Goal: Task Accomplishment & Management: Manage account settings

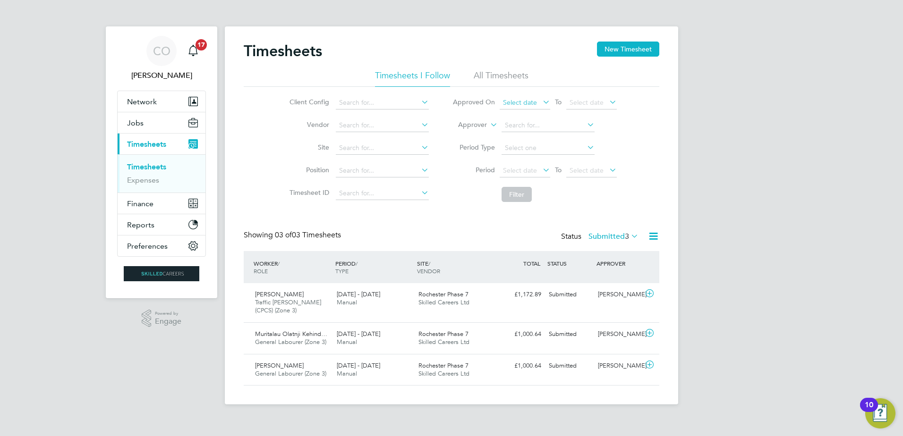
click at [535, 103] on span "Select date" at bounding box center [520, 102] width 34 height 8
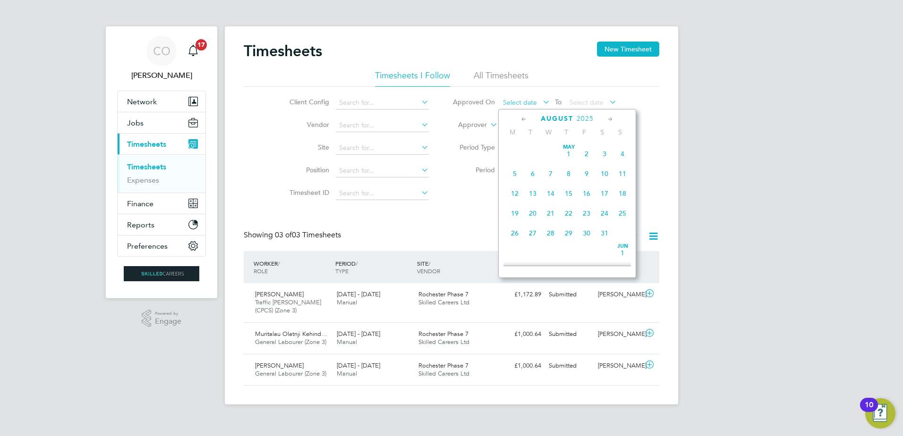
scroll to position [368, 0]
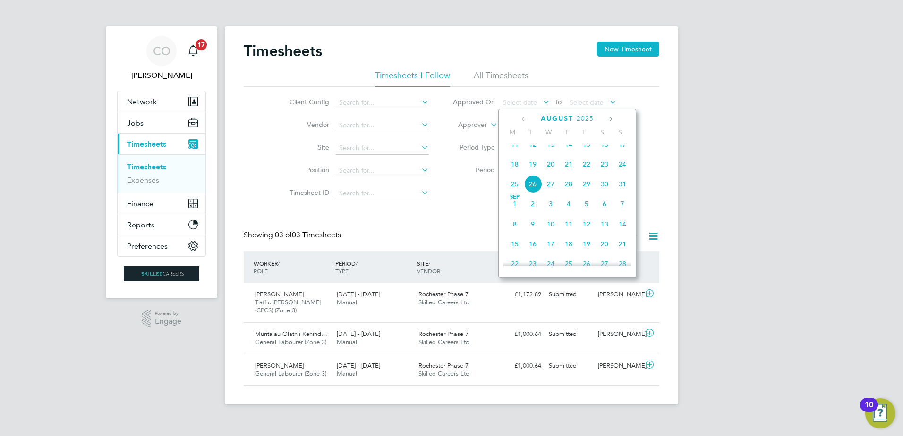
click at [696, 102] on div "CO Craig O'Donovan Notifications 17 Applications: Network Businesses Sites Work…" at bounding box center [451, 210] width 903 height 420
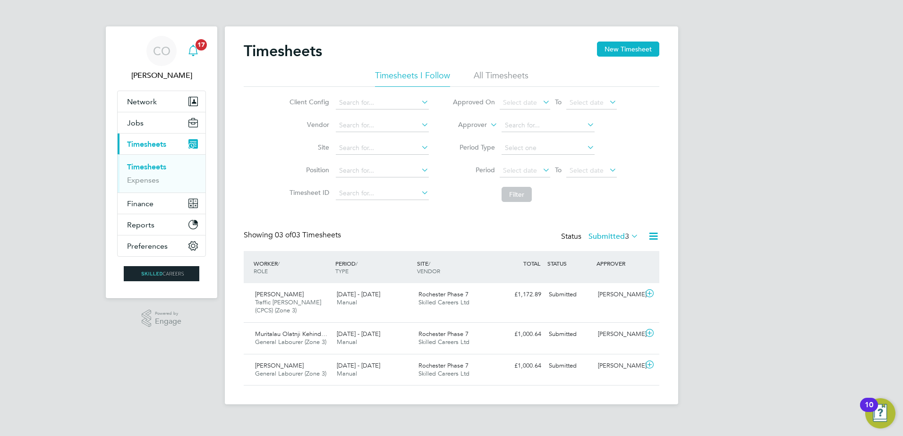
click at [190, 49] on icon "Main navigation" at bounding box center [192, 50] width 11 height 11
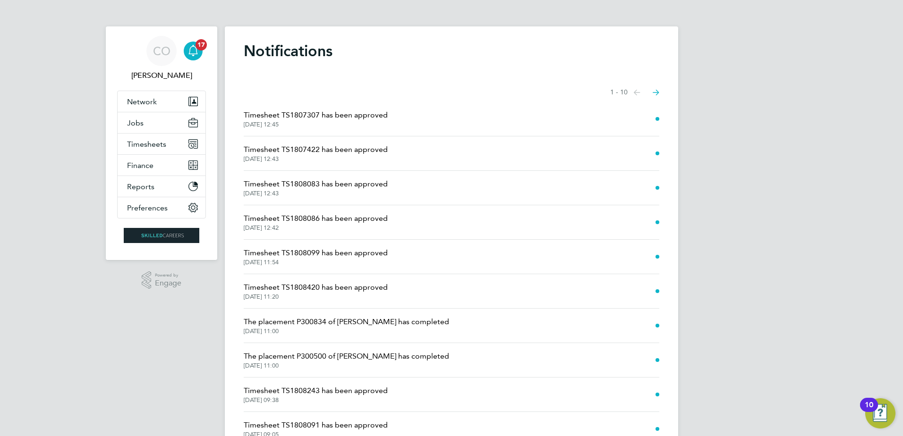
click at [357, 115] on span "Timesheet TS1807307 has been approved" at bounding box center [316, 115] width 144 height 11
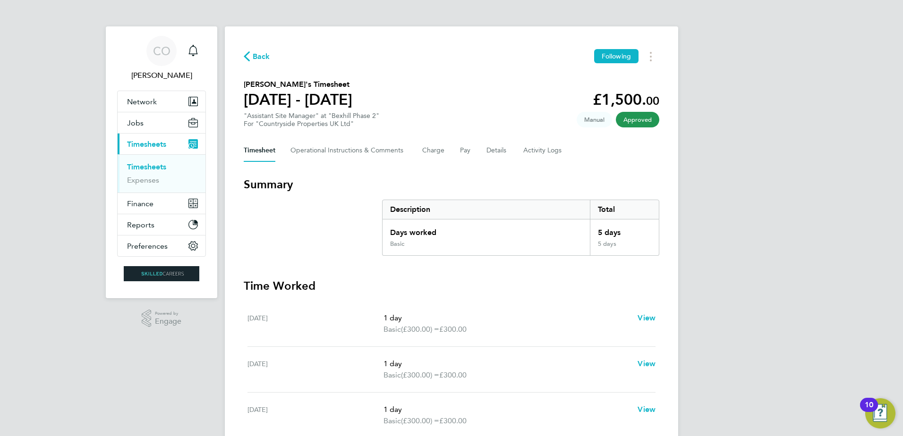
click at [260, 57] on span "Back" at bounding box center [261, 56] width 17 height 11
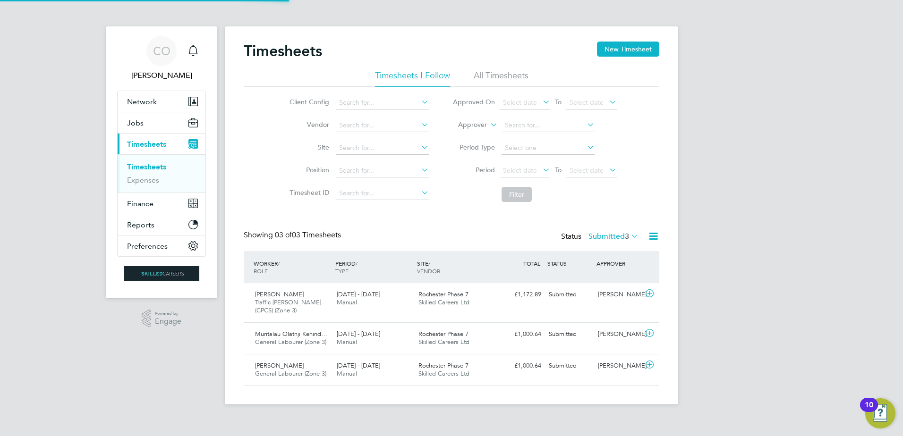
scroll to position [24, 82]
click at [195, 46] on icon "Main navigation" at bounding box center [192, 50] width 11 height 11
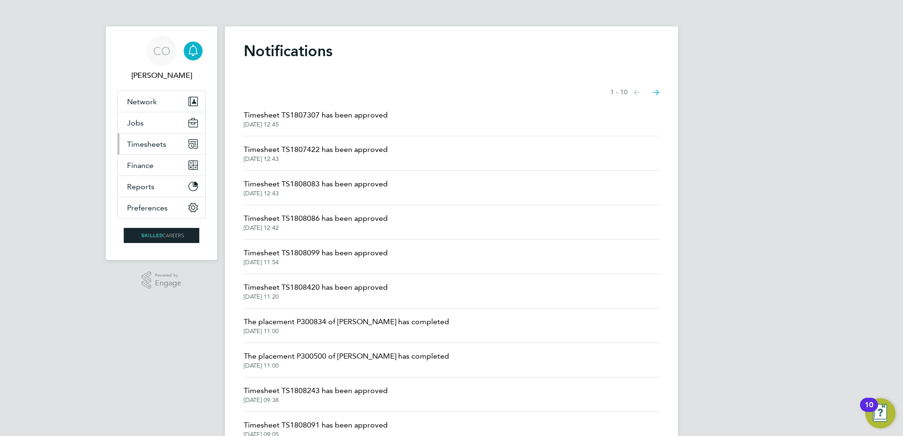
click at [153, 143] on span "Timesheets" at bounding box center [146, 144] width 39 height 9
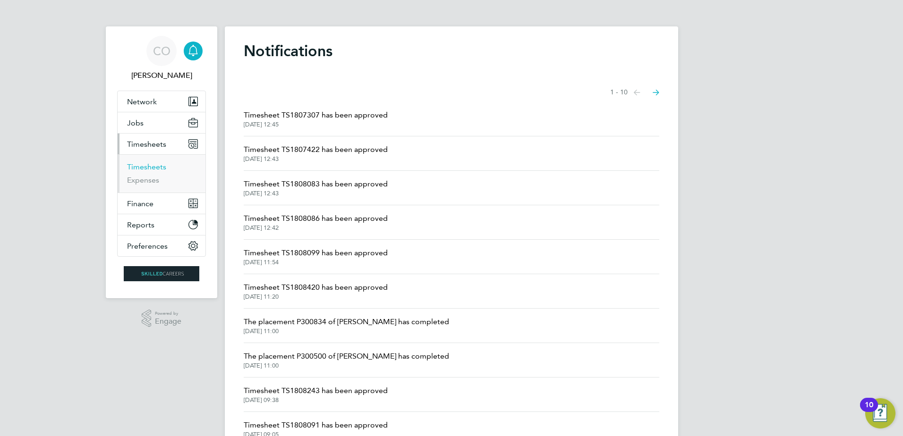
click at [152, 164] on link "Timesheets" at bounding box center [146, 166] width 39 height 9
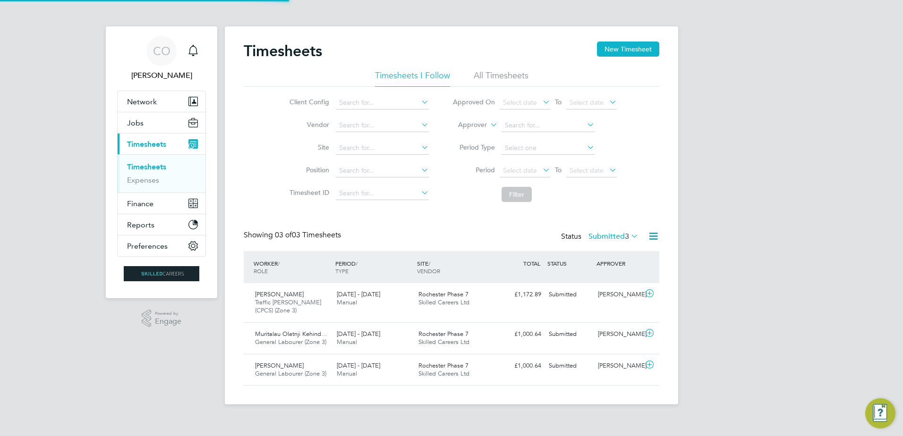
scroll to position [32, 82]
click at [523, 98] on span "Select date" at bounding box center [520, 102] width 34 height 8
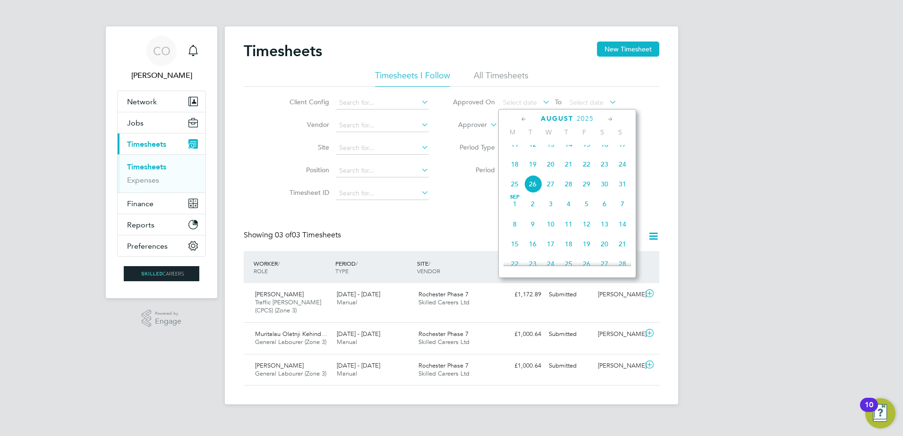
click at [497, 81] on li "All Timesheets" at bounding box center [501, 78] width 55 height 17
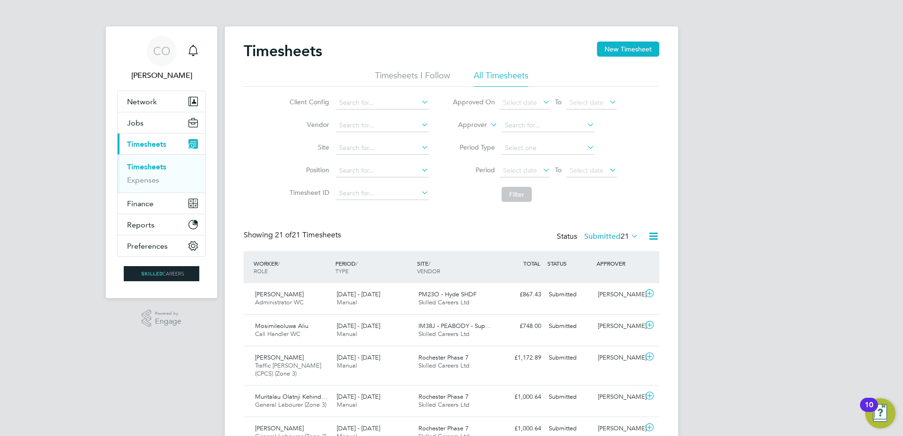
click at [634, 244] on div "Status Submitted 21" at bounding box center [599, 236] width 84 height 13
click at [632, 241] on div "Status Submitted 21" at bounding box center [599, 236] width 84 height 13
click at [629, 235] on icon at bounding box center [629, 235] width 0 height 13
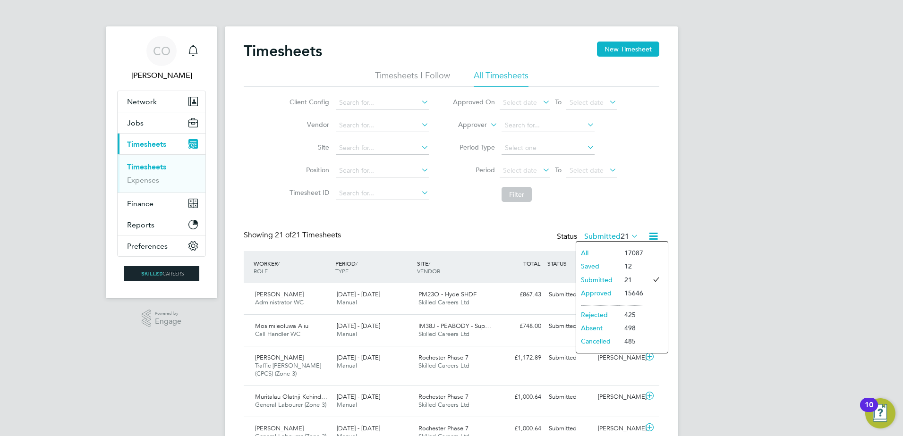
click at [599, 293] on li "Approved" at bounding box center [597, 293] width 43 height 13
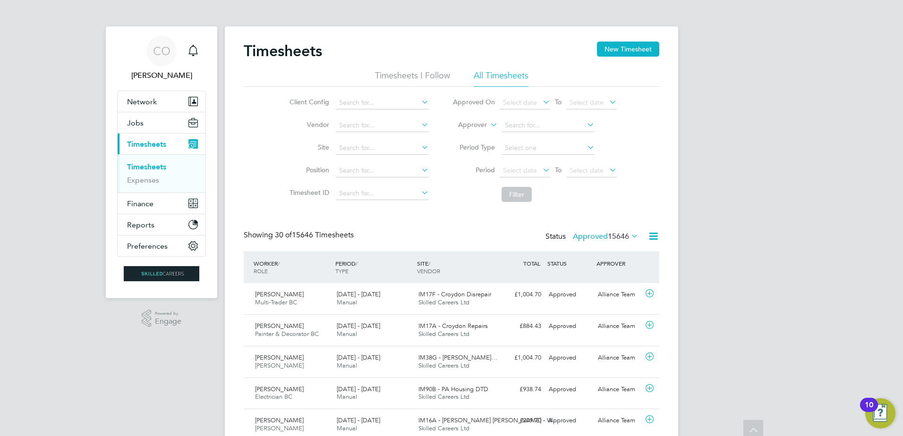
drag, startPoint x: 729, startPoint y: 144, endPoint x: 721, endPoint y: 14, distance: 130.6
click at [524, 99] on span "Select date" at bounding box center [520, 102] width 34 height 8
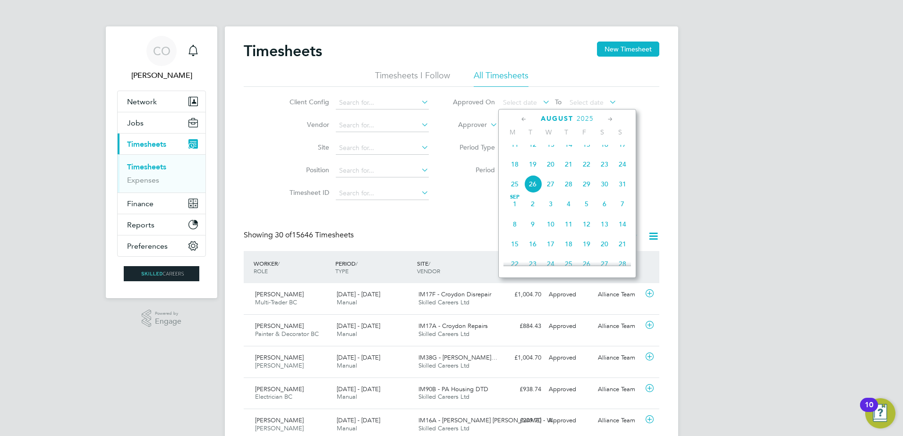
click at [516, 153] on span "11" at bounding box center [515, 145] width 18 height 18
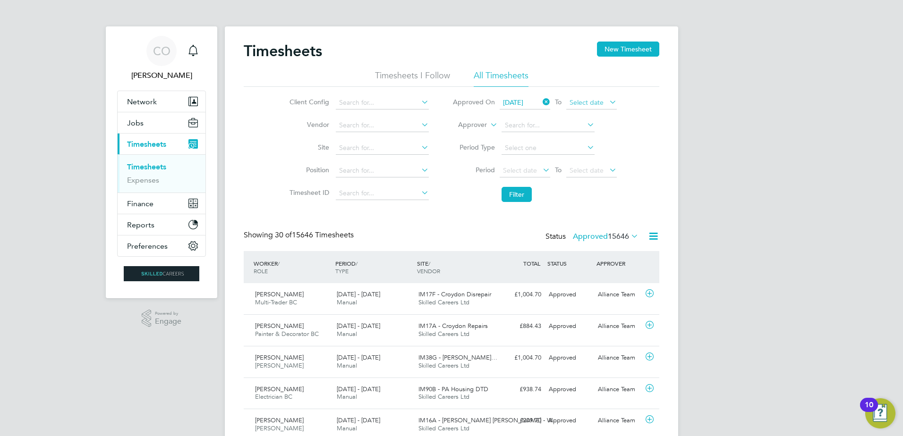
click at [583, 104] on span "Select date" at bounding box center [586, 102] width 34 height 8
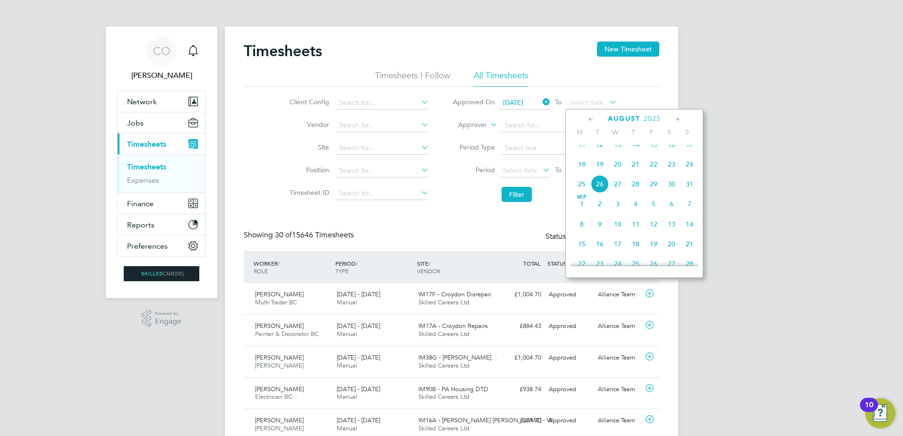
click at [671, 153] on span "16" at bounding box center [672, 145] width 18 height 18
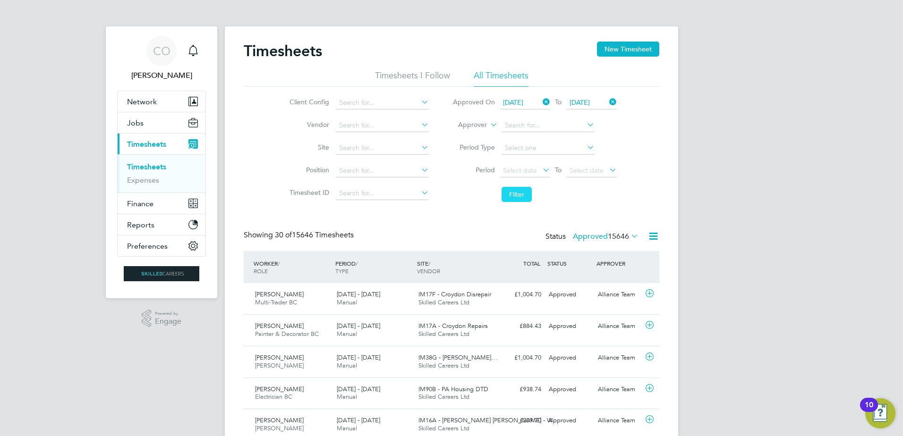
click at [527, 192] on button "Filter" at bounding box center [516, 194] width 30 height 15
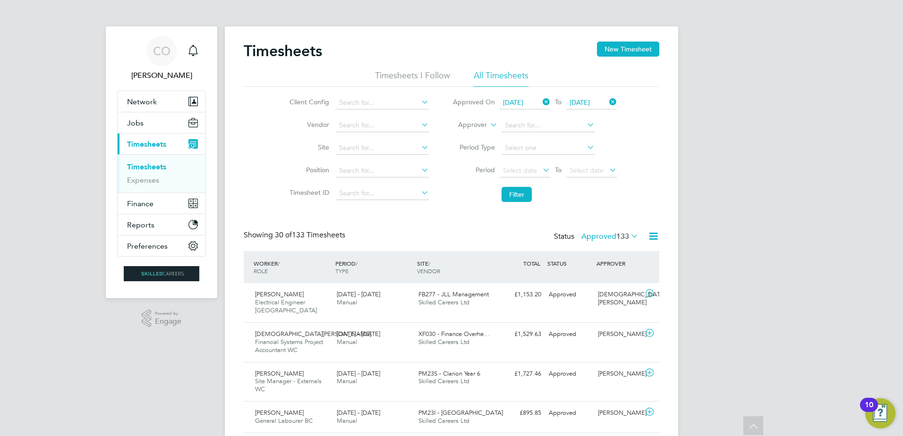
drag, startPoint x: 755, startPoint y: 351, endPoint x: 364, endPoint y: -44, distance: 555.6
click at [416, 76] on li "Timesheets I Follow" at bounding box center [412, 78] width 75 height 17
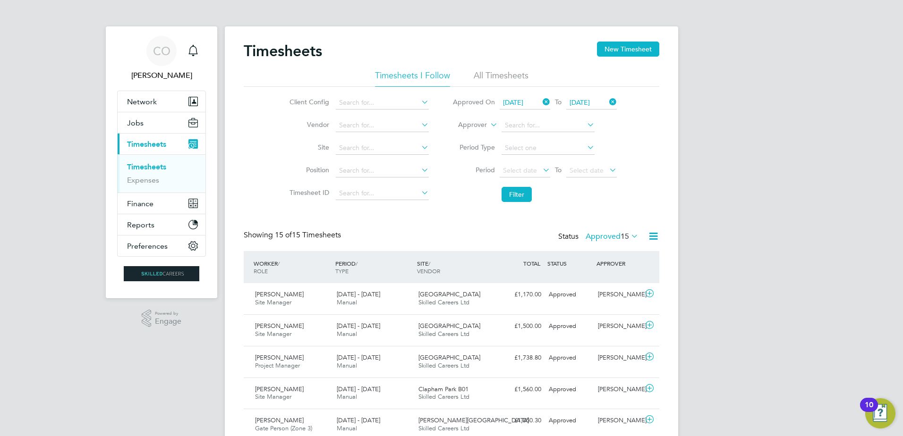
click at [629, 238] on span "15" at bounding box center [624, 236] width 8 height 9
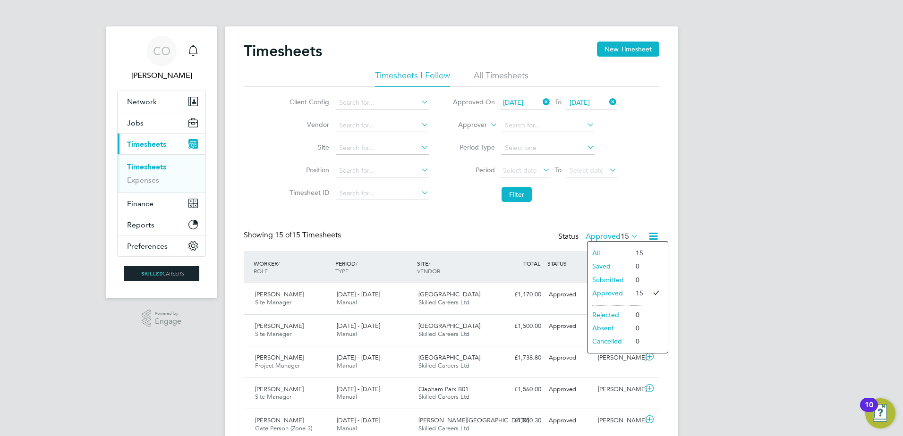
click at [652, 238] on icon at bounding box center [653, 236] width 12 height 12
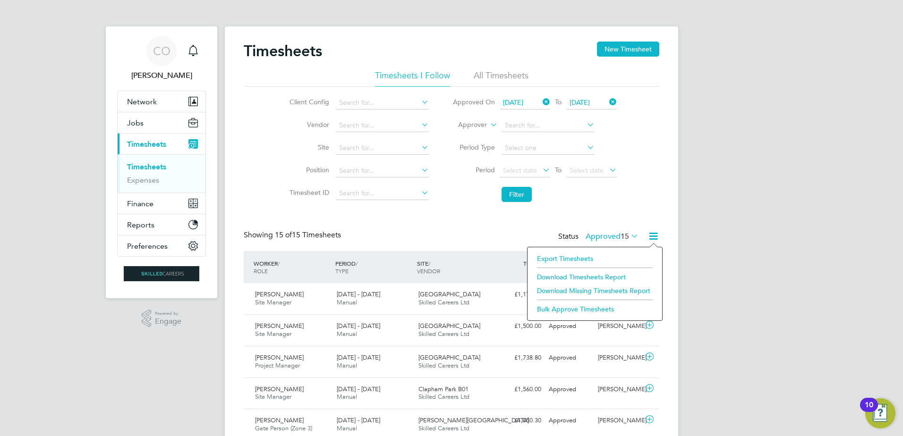
click at [707, 223] on div "CO Craig O'Donovan Notifications Applications: Network Businesses Sites Workers…" at bounding box center [451, 403] width 903 height 807
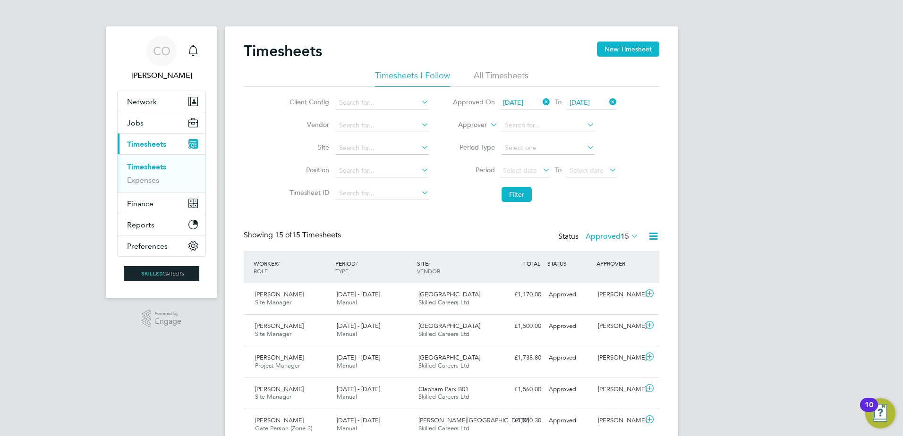
drag, startPoint x: 548, startPoint y: 101, endPoint x: 558, endPoint y: 102, distance: 9.5
click at [541, 101] on icon at bounding box center [541, 101] width 0 height 13
click at [607, 101] on icon at bounding box center [607, 101] width 0 height 13
click at [517, 191] on button "Filter" at bounding box center [516, 194] width 30 height 15
drag, startPoint x: 353, startPoint y: 376, endPoint x: 313, endPoint y: 95, distance: 283.7
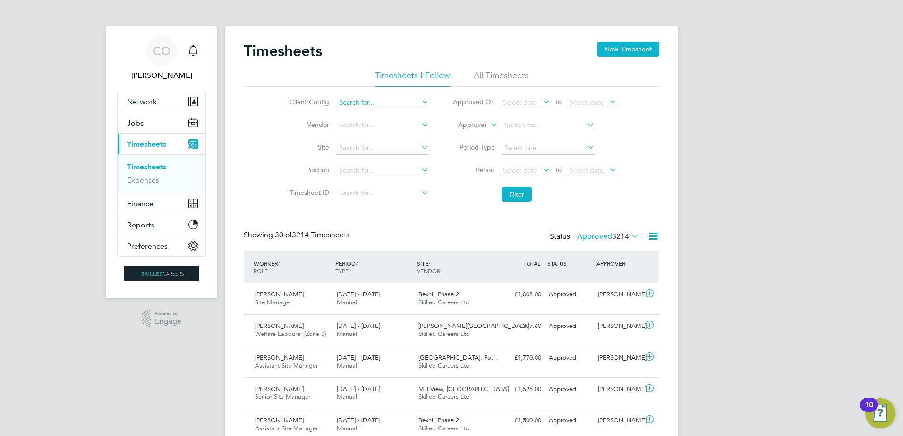
click at [363, 101] on input at bounding box center [382, 102] width 93 height 13
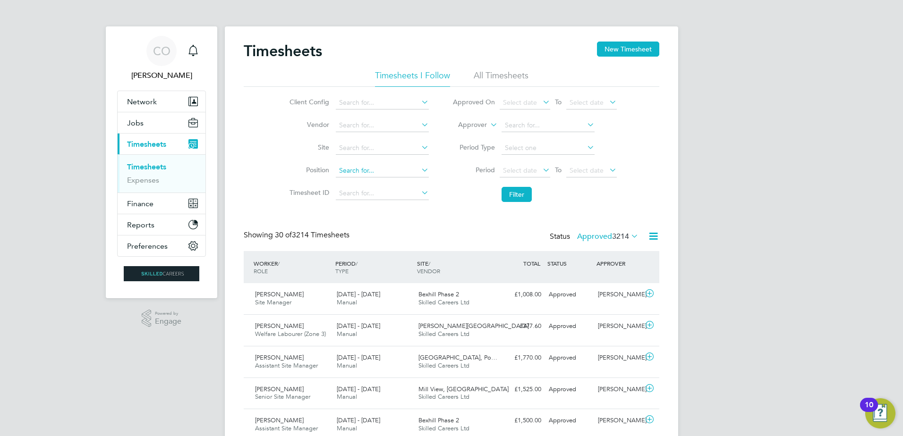
click at [350, 170] on input at bounding box center [382, 170] width 93 height 13
click at [352, 191] on input at bounding box center [382, 193] width 93 height 13
click at [647, 234] on icon at bounding box center [653, 236] width 12 height 12
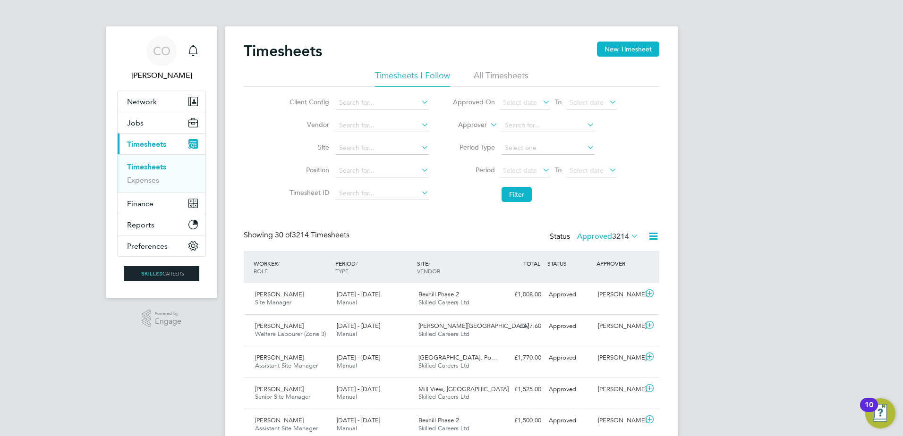
click at [656, 237] on icon at bounding box center [653, 236] width 12 height 12
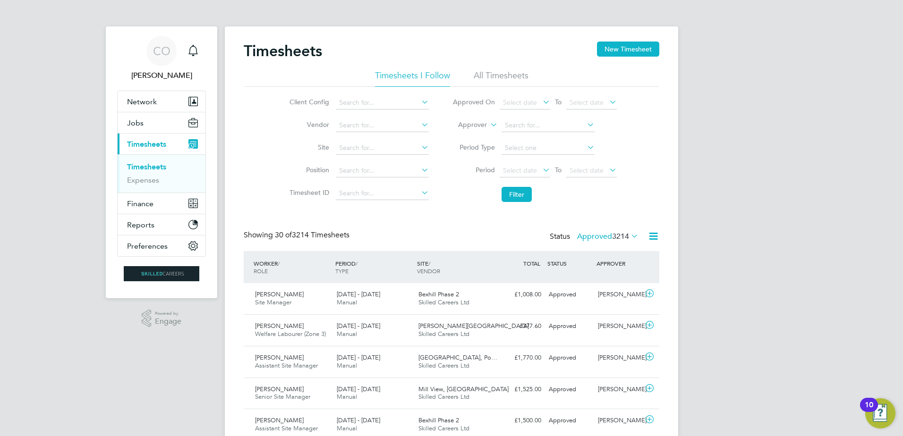
click at [629, 238] on icon at bounding box center [629, 235] width 0 height 13
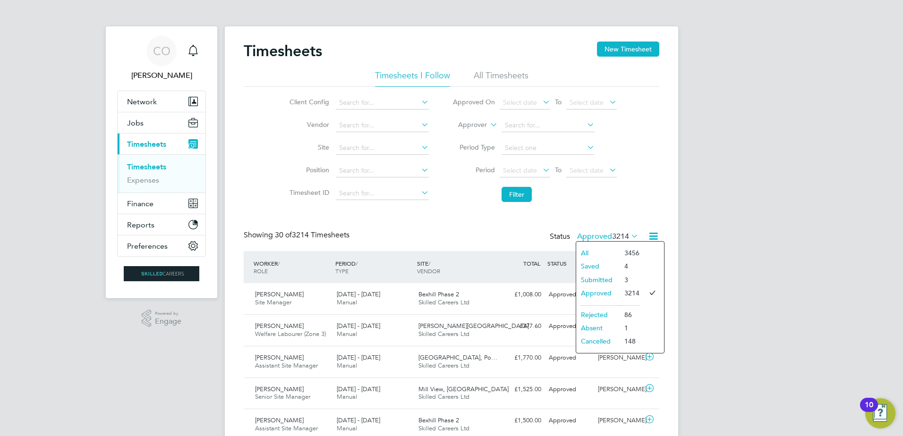
click at [609, 316] on li "Rejected" at bounding box center [597, 314] width 43 height 13
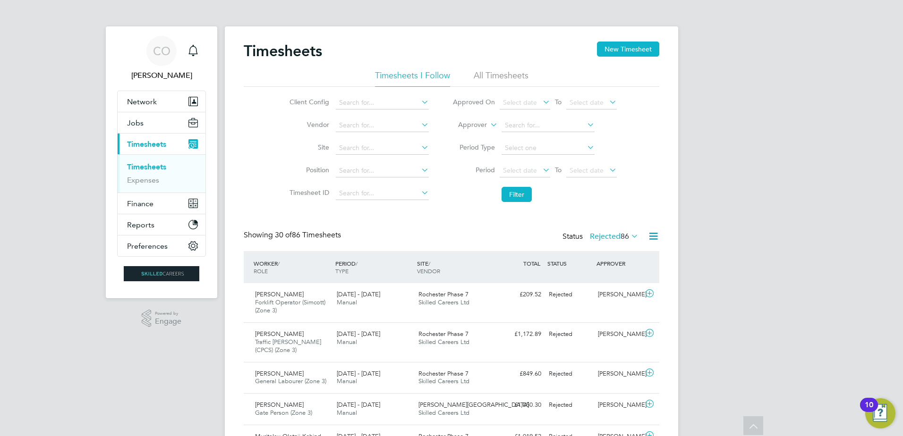
drag, startPoint x: 796, startPoint y: 159, endPoint x: 681, endPoint y: -49, distance: 238.0
drag, startPoint x: 773, startPoint y: 222, endPoint x: 782, endPoint y: 221, distance: 9.5
click at [493, 69] on div "Timesheets New Timesheet" at bounding box center [452, 56] width 416 height 28
click at [494, 74] on li "All Timesheets" at bounding box center [501, 78] width 55 height 17
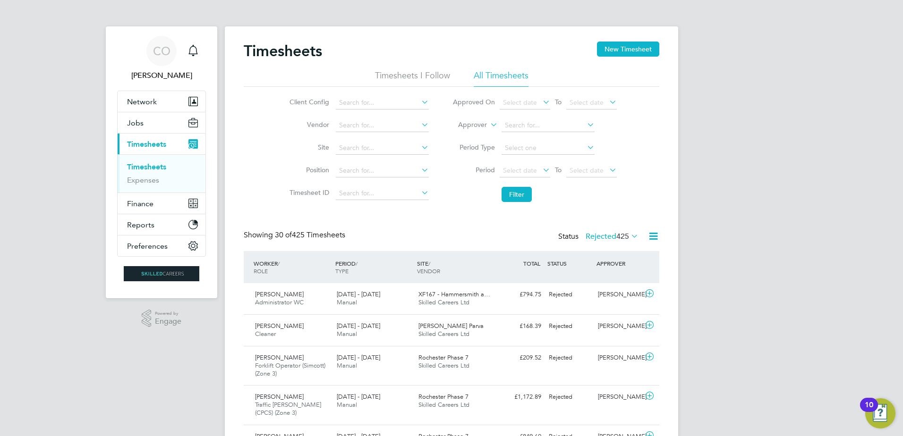
click at [427, 71] on li "Timesheets I Follow" at bounding box center [412, 78] width 75 height 17
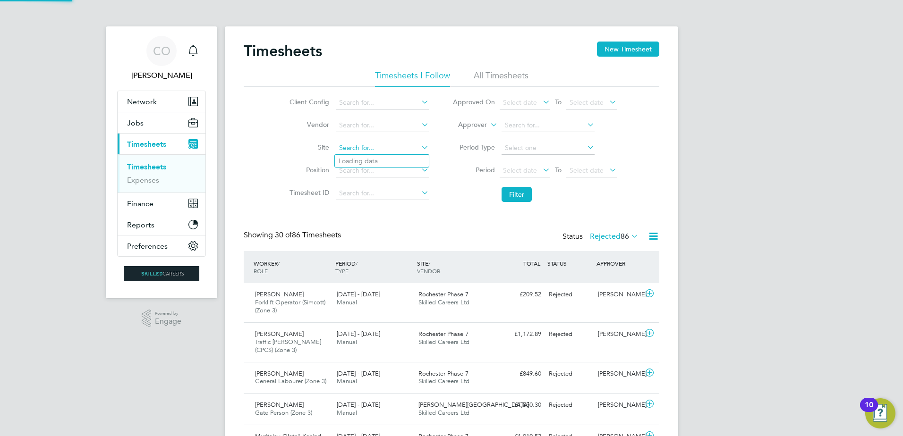
click at [359, 149] on input at bounding box center [382, 148] width 93 height 13
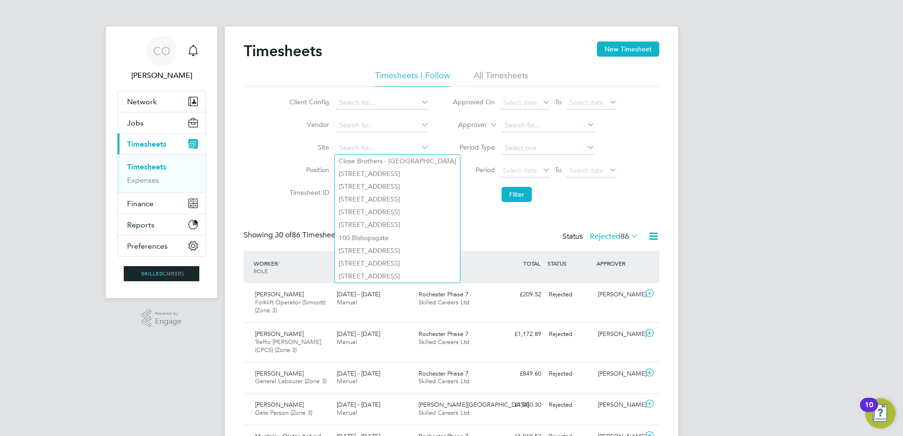
click at [249, 164] on div "Client Config Vendor Site Position Timesheet ID Approved On Select date To Sele…" at bounding box center [452, 147] width 416 height 120
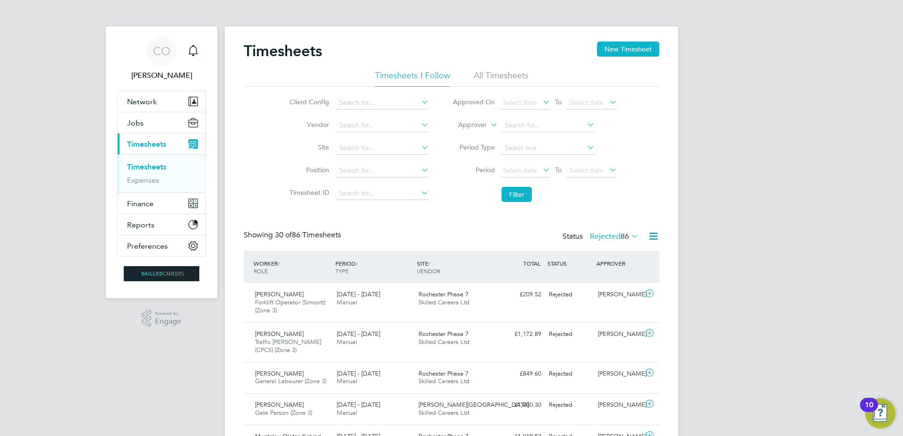
click at [613, 235] on label "Rejected 86" at bounding box center [614, 236] width 49 height 9
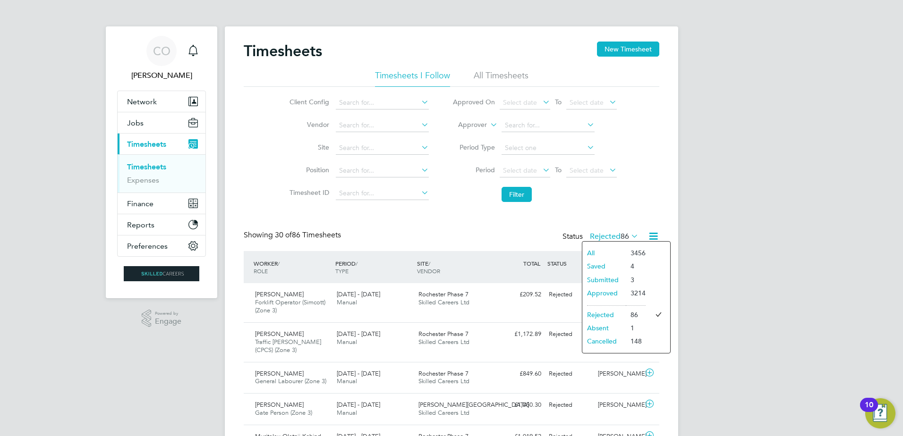
click at [593, 250] on li "All" at bounding box center [603, 252] width 43 height 13
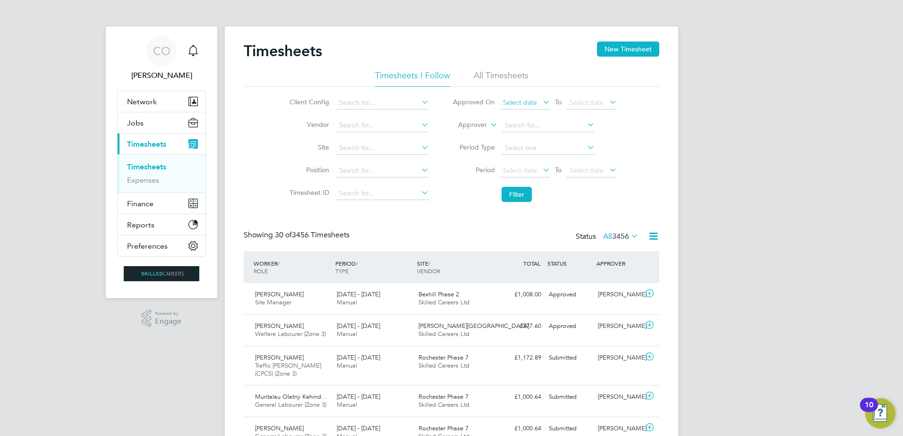
click at [528, 101] on span "Select date" at bounding box center [520, 102] width 34 height 8
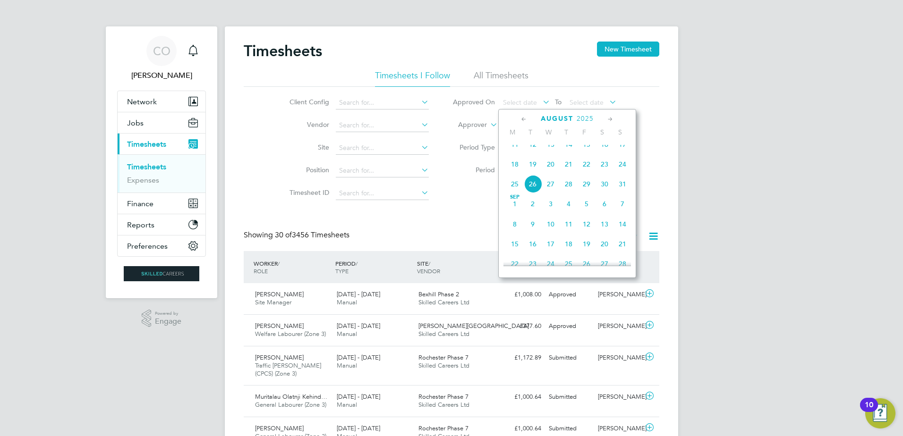
click at [516, 153] on span "11" at bounding box center [515, 145] width 18 height 18
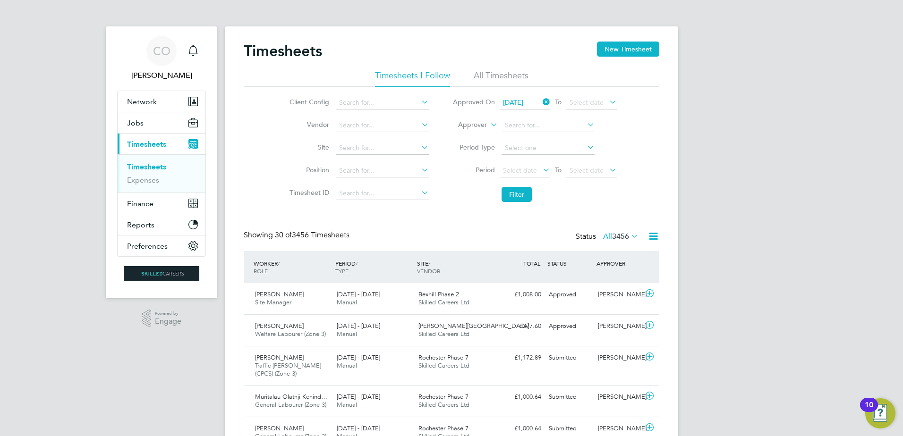
click at [522, 198] on button "Filter" at bounding box center [516, 194] width 30 height 15
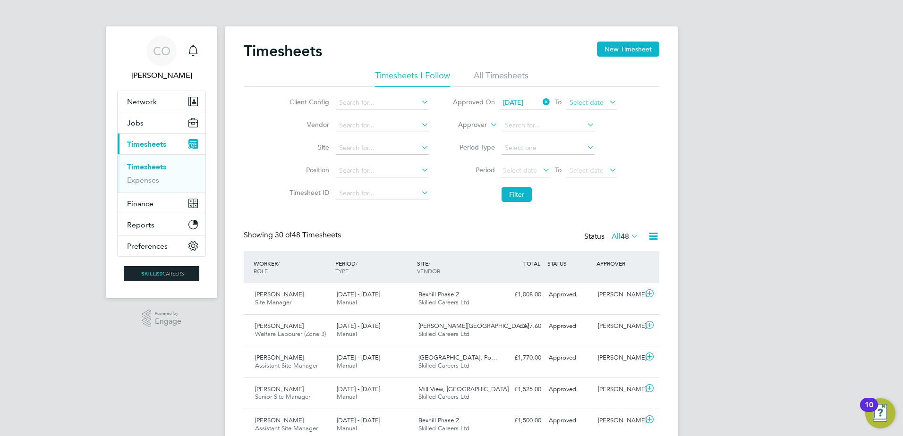
click at [603, 98] on span "Select date" at bounding box center [591, 103] width 51 height 13
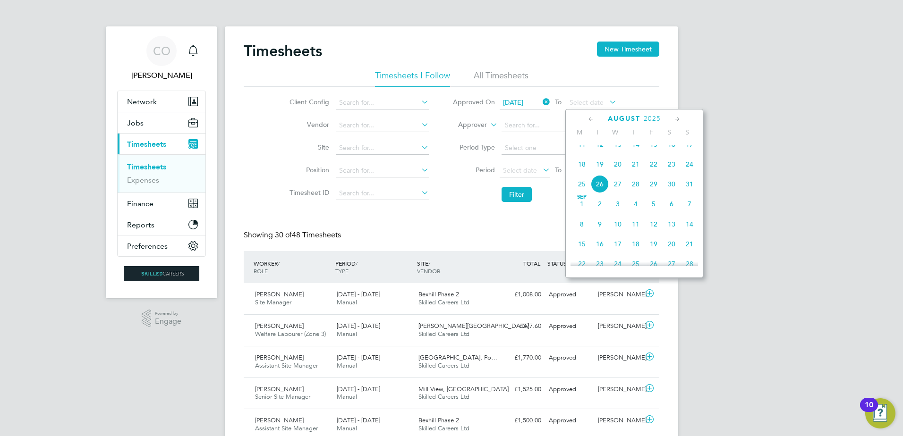
click at [688, 151] on span "17" at bounding box center [689, 145] width 18 height 18
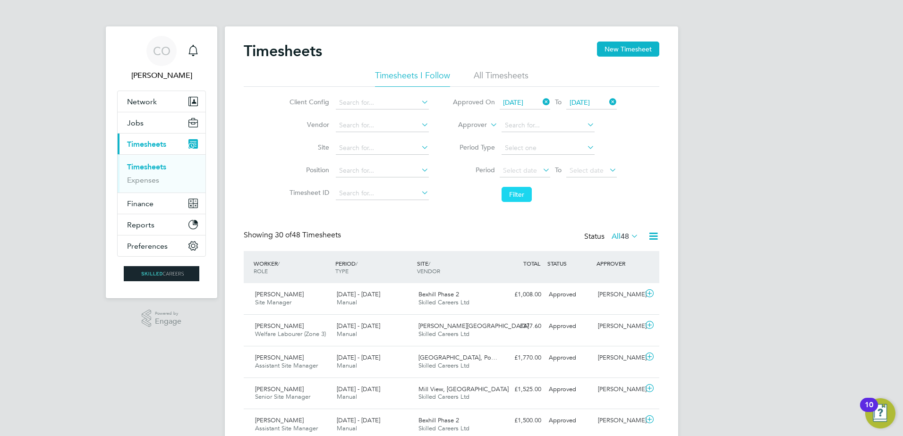
click at [519, 195] on button "Filter" at bounding box center [516, 194] width 30 height 15
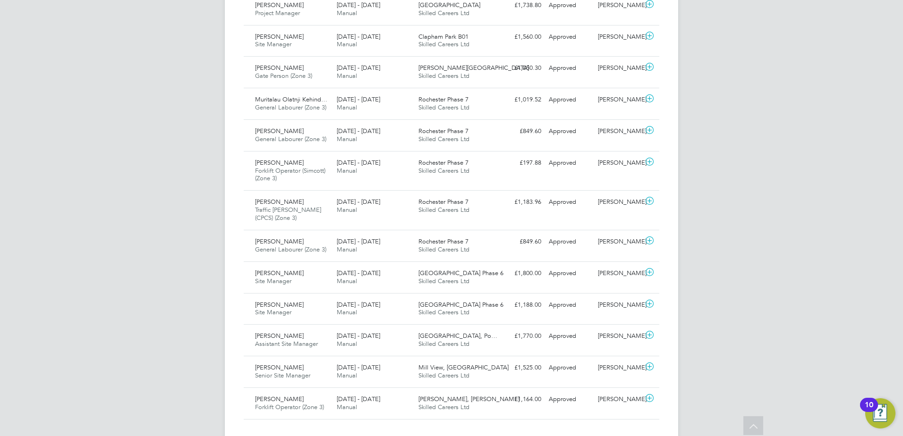
scroll to position [140, 0]
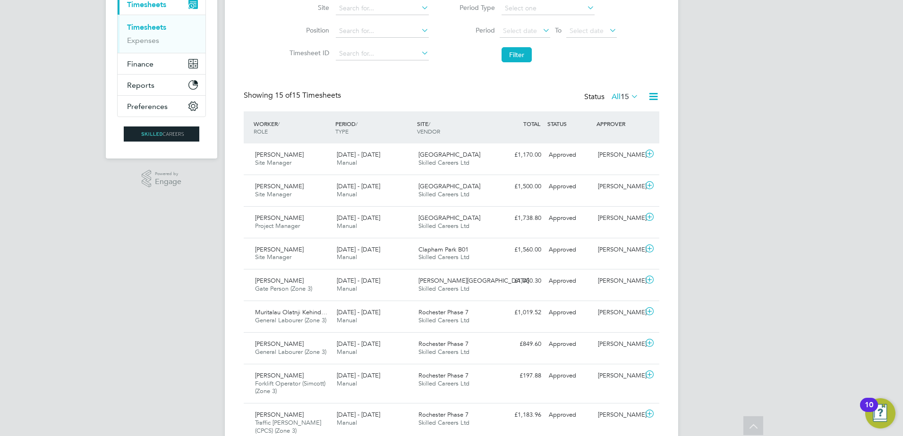
drag, startPoint x: 769, startPoint y: 368, endPoint x: 698, endPoint y: 161, distance: 218.9
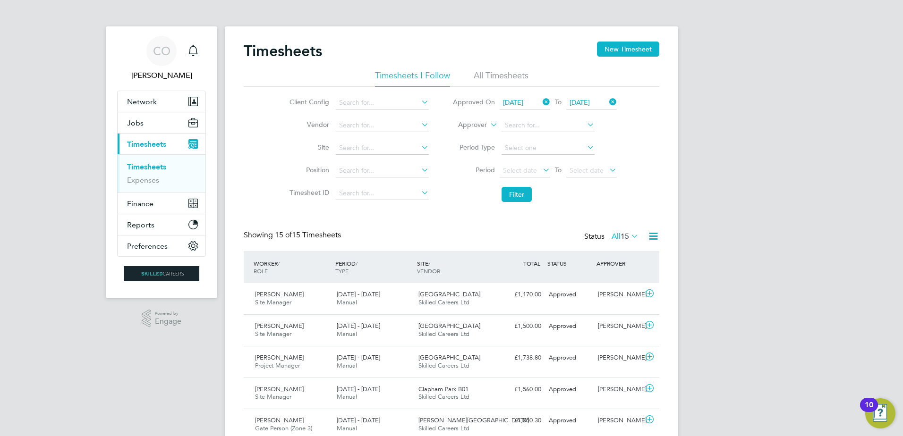
click at [629, 238] on icon at bounding box center [629, 235] width 0 height 13
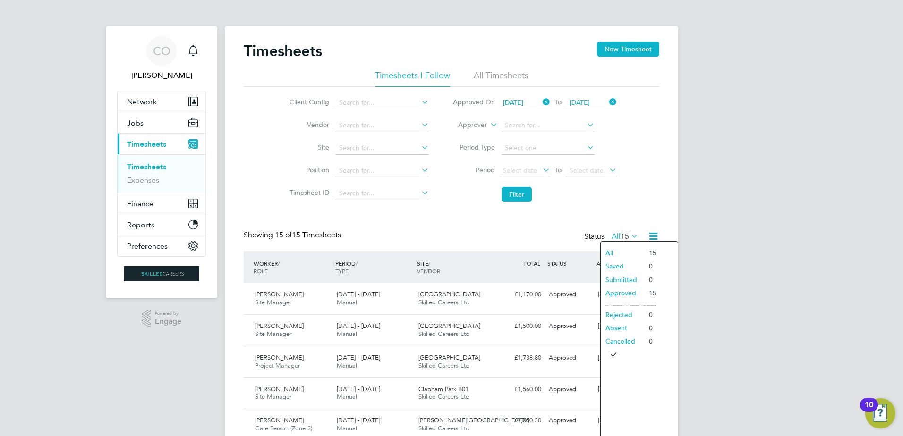
click at [773, 215] on div "CO Craig O'Donovan Notifications Applications: Network Businesses Sites Workers…" at bounding box center [451, 403] width 903 height 807
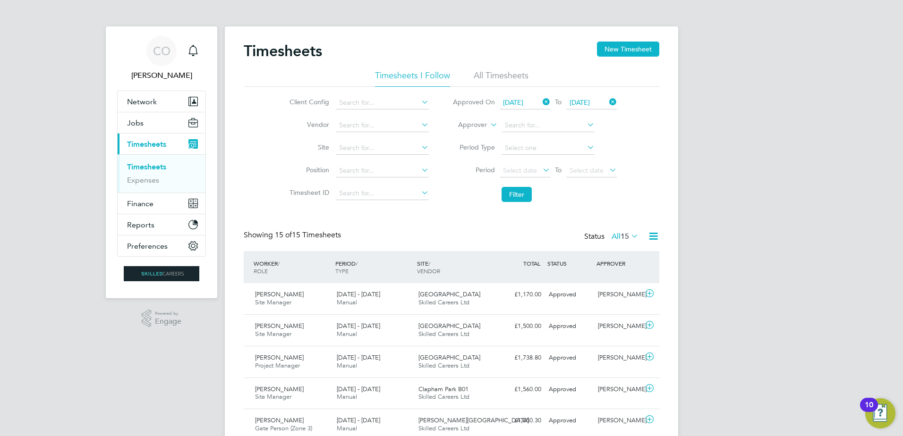
click at [491, 71] on li "All Timesheets" at bounding box center [501, 78] width 55 height 17
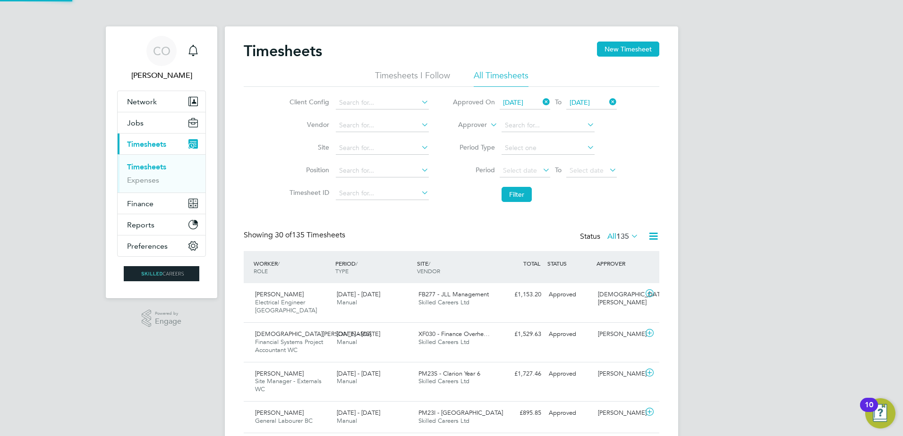
scroll to position [32, 82]
click at [628, 235] on span "135" at bounding box center [622, 236] width 13 height 9
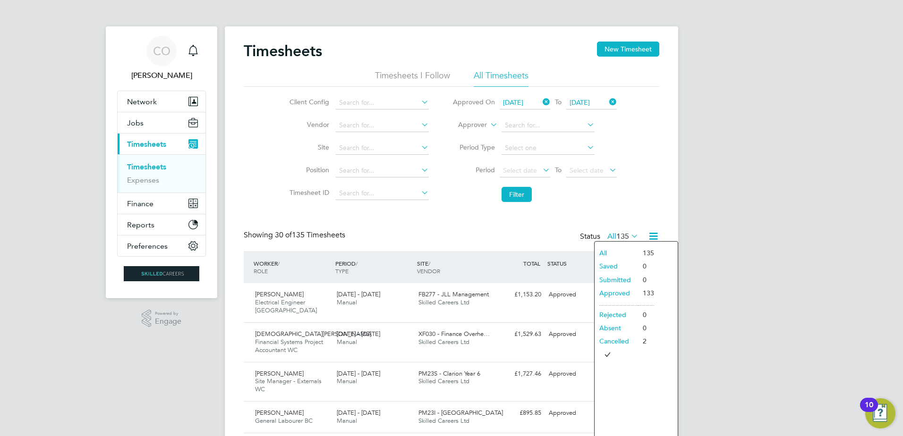
click at [613, 290] on li "Approved" at bounding box center [616, 293] width 43 height 13
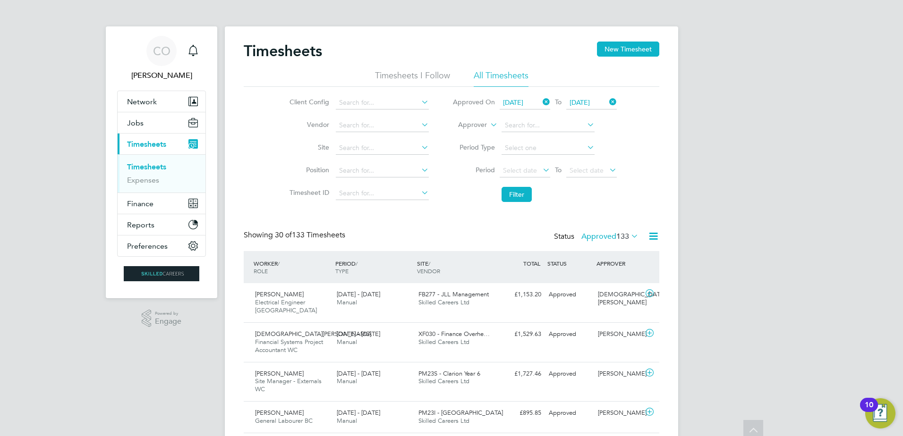
drag, startPoint x: 714, startPoint y: -49, endPoint x: 692, endPoint y: -44, distance: 23.3
click at [523, 103] on span "11 Aug 2025" at bounding box center [513, 102] width 20 height 8
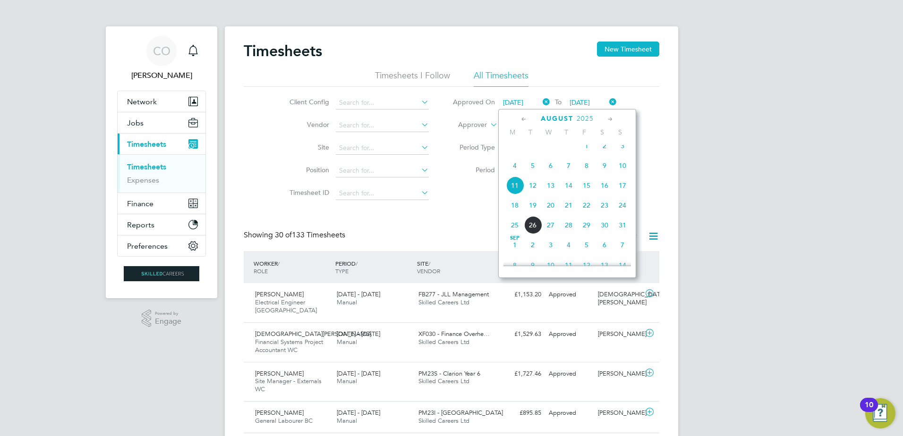
click at [541, 102] on icon at bounding box center [541, 101] width 0 height 13
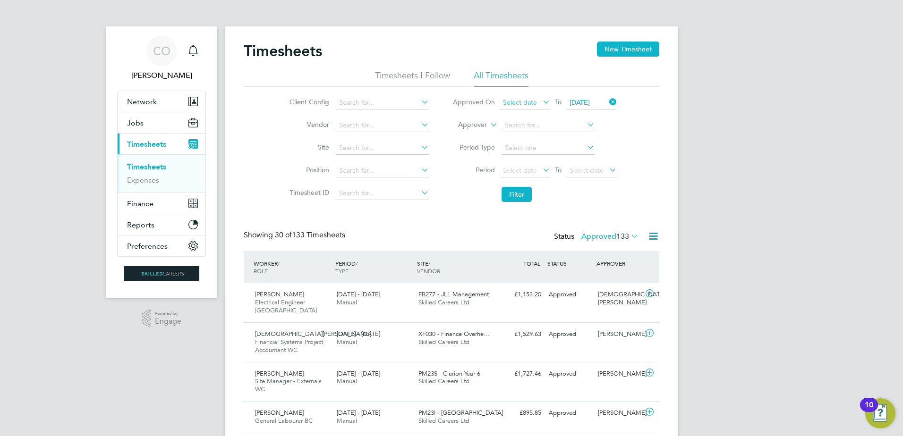
click at [534, 106] on span "Select date" at bounding box center [520, 102] width 34 height 8
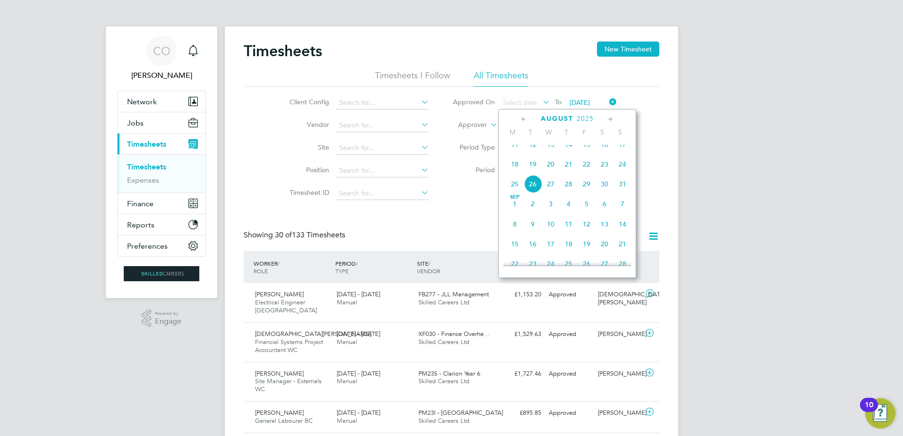
click at [516, 173] on span "18" at bounding box center [515, 164] width 18 height 18
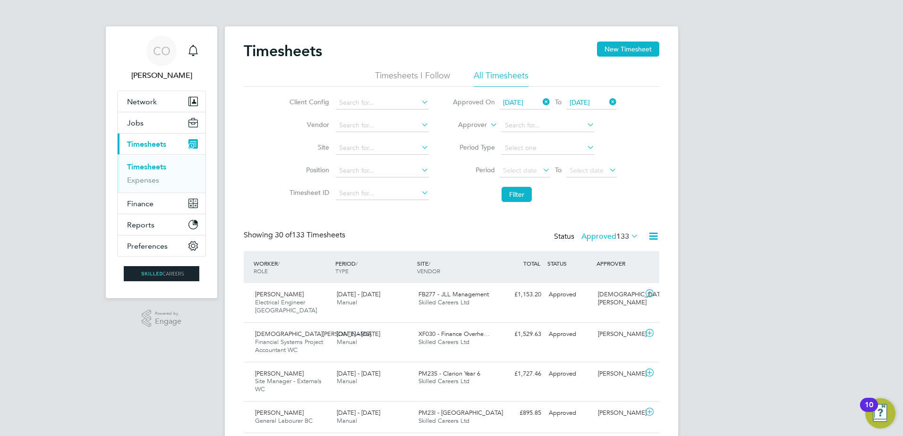
click at [607, 101] on icon at bounding box center [607, 101] width 0 height 13
click at [591, 100] on span "Select date" at bounding box center [586, 102] width 34 height 8
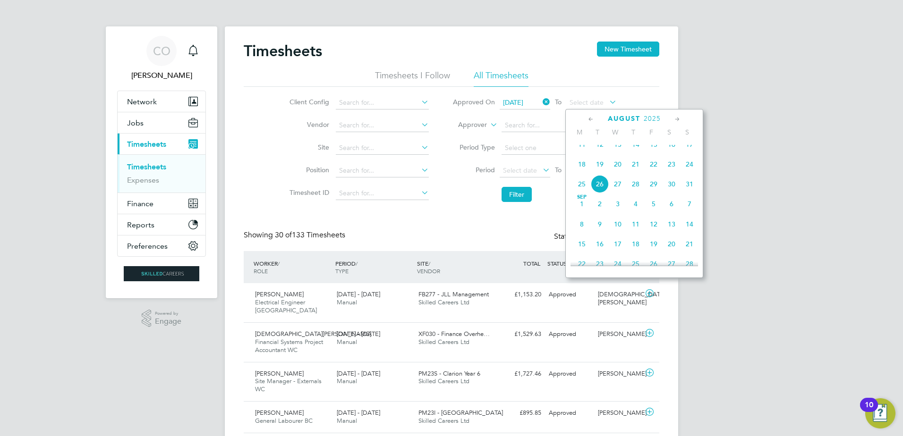
click at [692, 171] on span "24" at bounding box center [689, 164] width 18 height 18
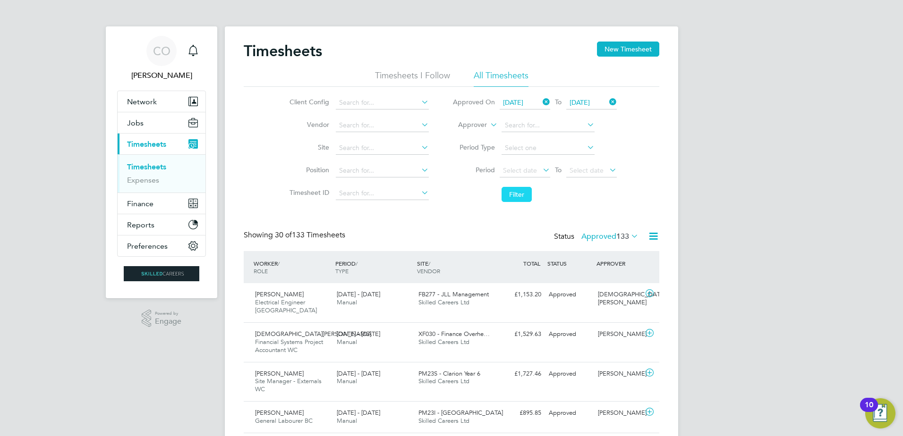
click at [518, 193] on button "Filter" at bounding box center [516, 194] width 30 height 15
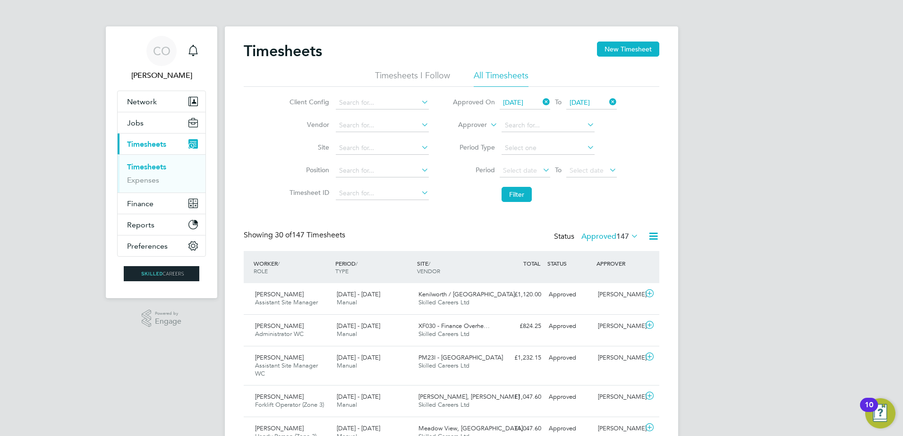
click at [541, 101] on icon at bounding box center [541, 101] width 0 height 13
click at [538, 104] on span "Select date" at bounding box center [525, 103] width 51 height 13
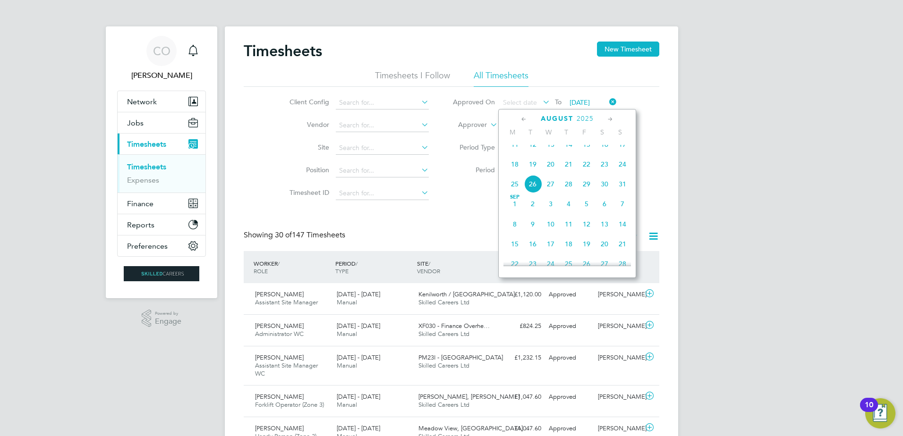
click at [516, 153] on span "11" at bounding box center [515, 145] width 18 height 18
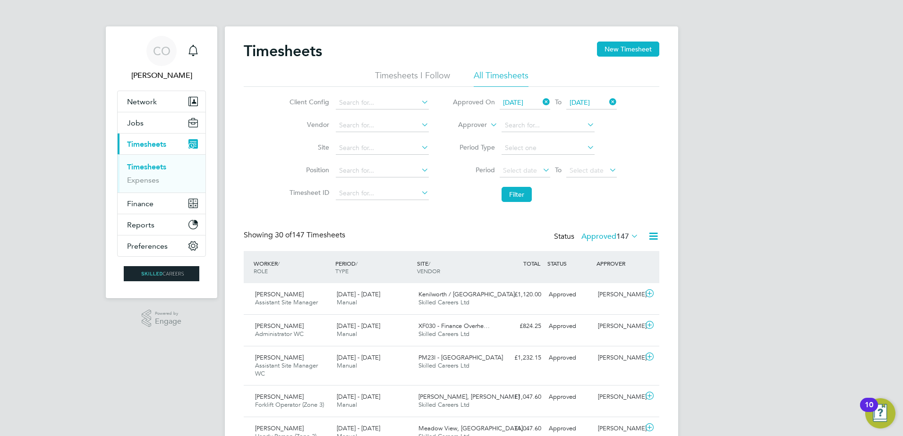
click at [607, 102] on icon at bounding box center [607, 101] width 0 height 13
click at [593, 102] on span "Select date" at bounding box center [586, 102] width 34 height 8
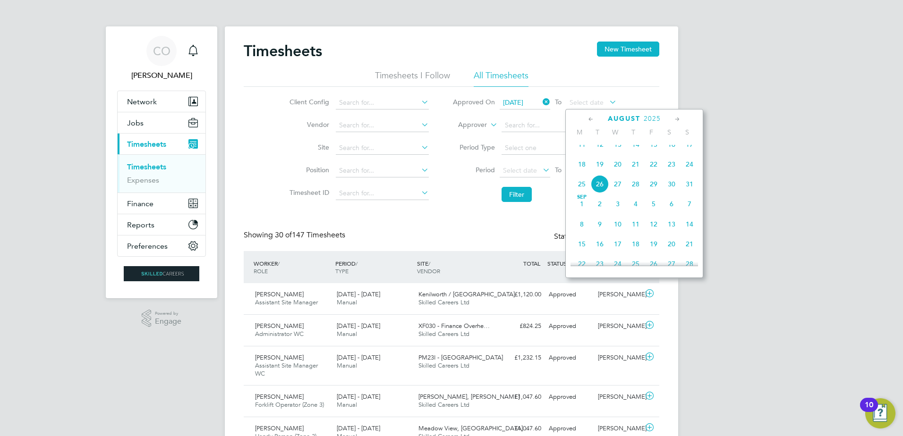
click at [687, 153] on span "17" at bounding box center [689, 145] width 18 height 18
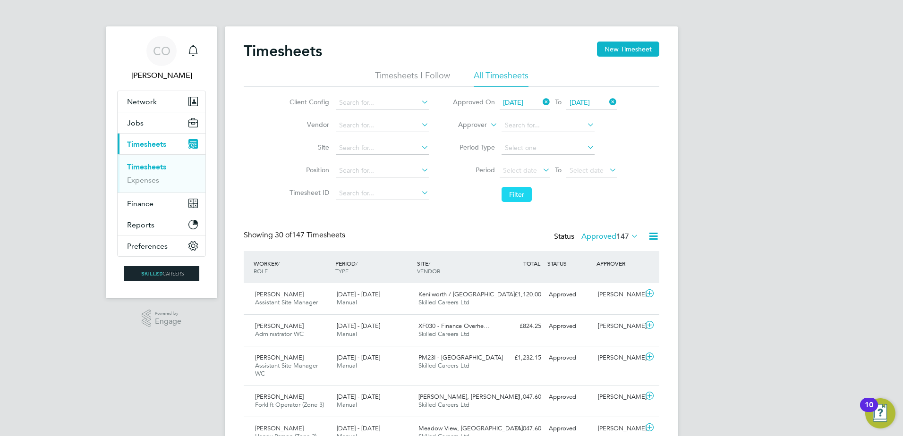
click at [525, 190] on button "Filter" at bounding box center [516, 194] width 30 height 15
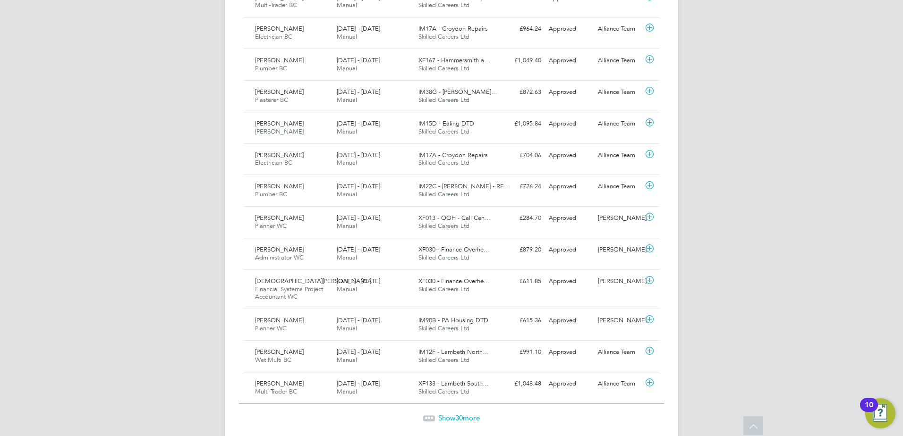
click at [447, 414] on span "Show 30 more" at bounding box center [459, 418] width 42 height 9
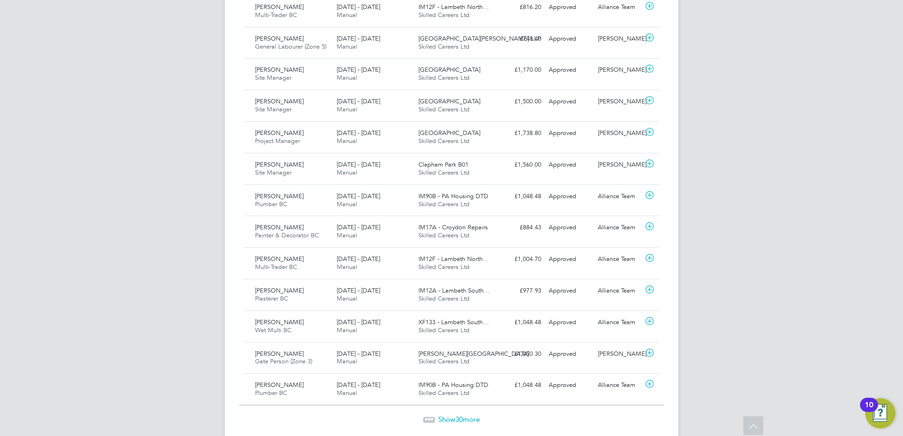
click at [446, 415] on span "Show 30 more" at bounding box center [459, 419] width 42 height 9
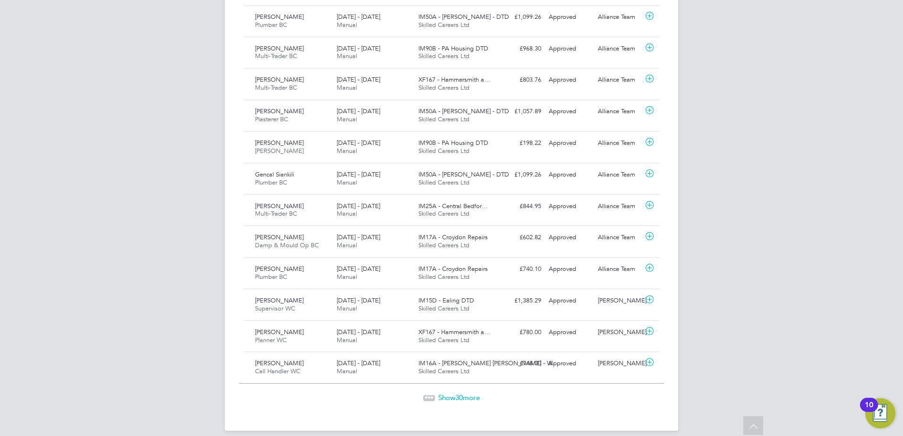
click at [446, 393] on span "Show 30 more" at bounding box center [459, 397] width 42 height 9
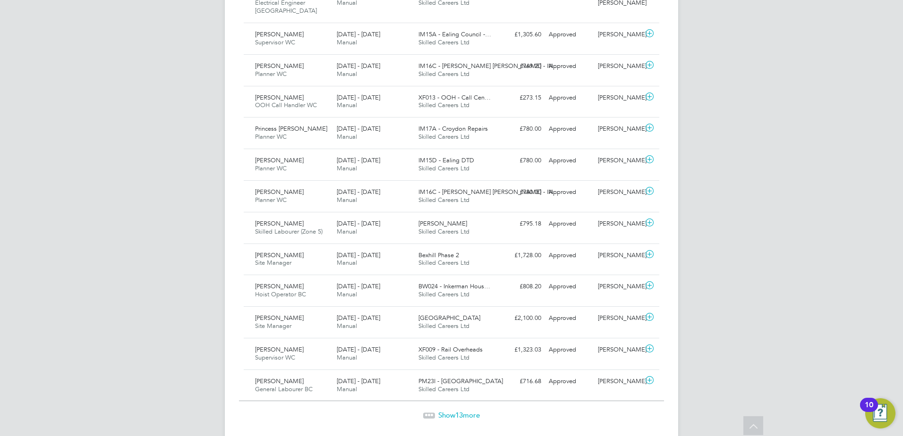
click at [459, 411] on span "13" at bounding box center [459, 415] width 8 height 9
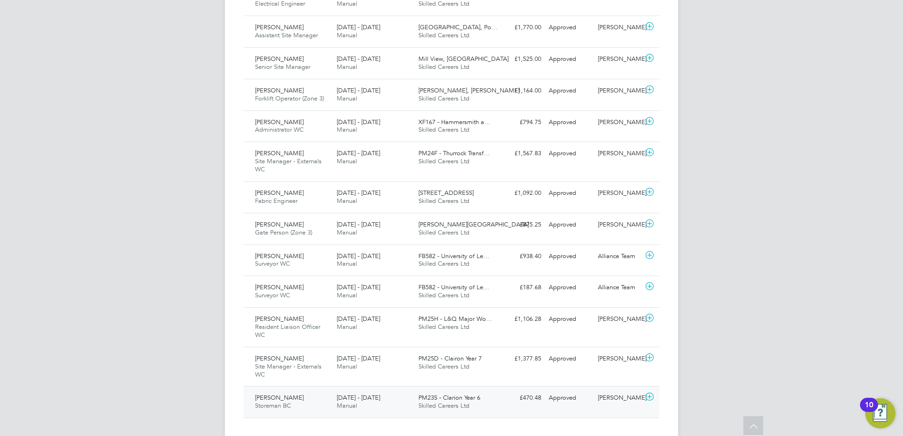
click at [647, 393] on icon at bounding box center [650, 397] width 12 height 8
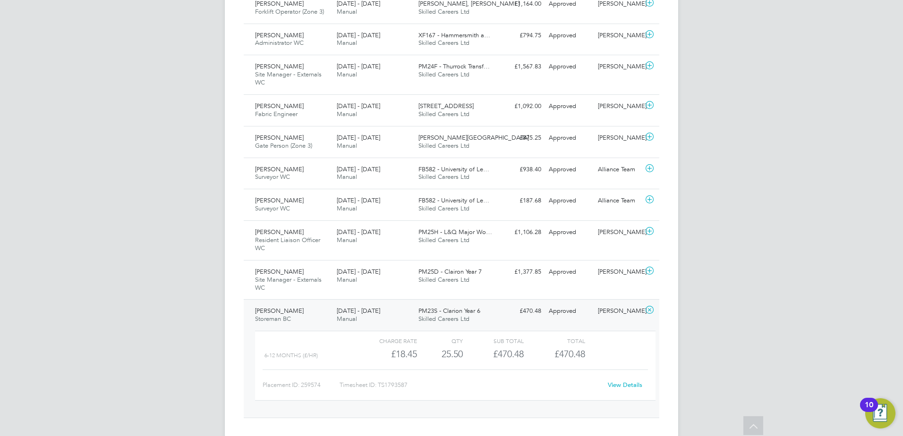
click at [618, 381] on link "View Details" at bounding box center [625, 385] width 34 height 8
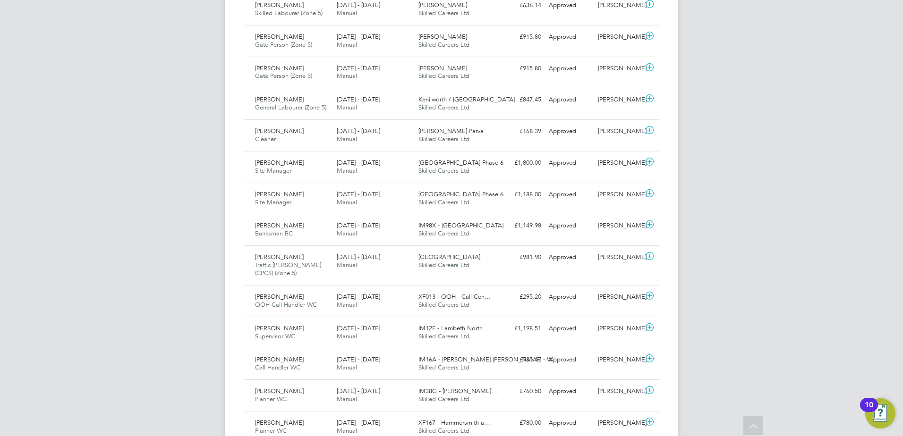
drag, startPoint x: 479, startPoint y: 311, endPoint x: 467, endPoint y: 106, distance: 204.8
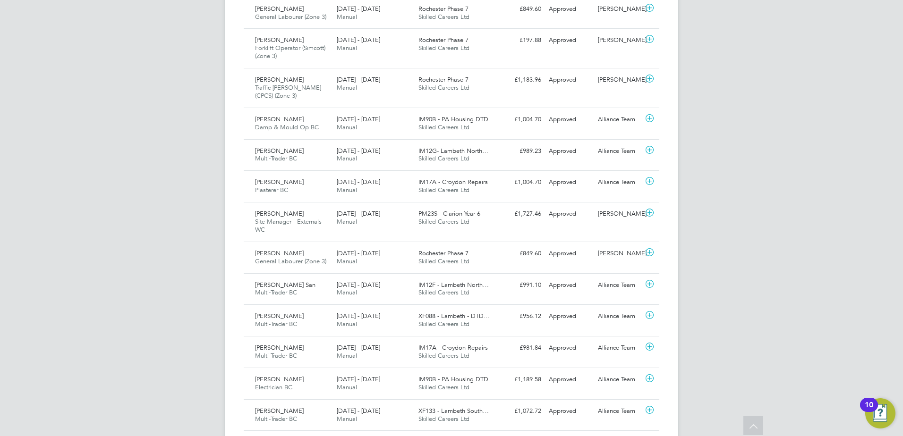
drag, startPoint x: 478, startPoint y: 302, endPoint x: 430, endPoint y: 27, distance: 279.1
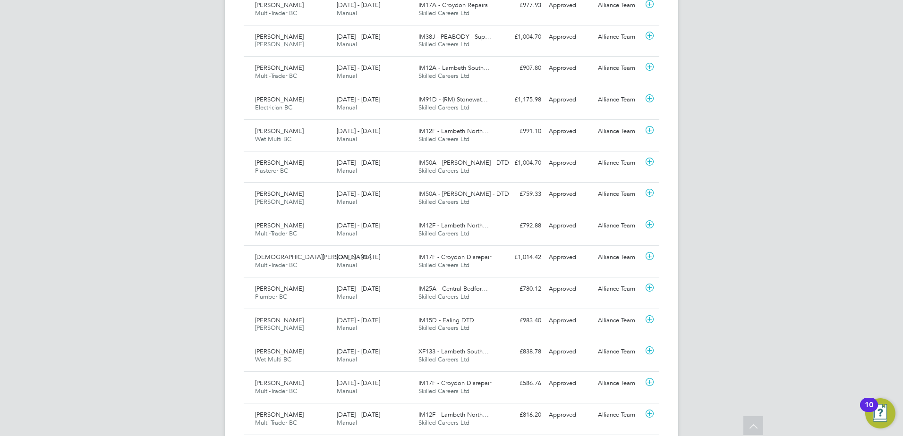
scroll to position [1152, 0]
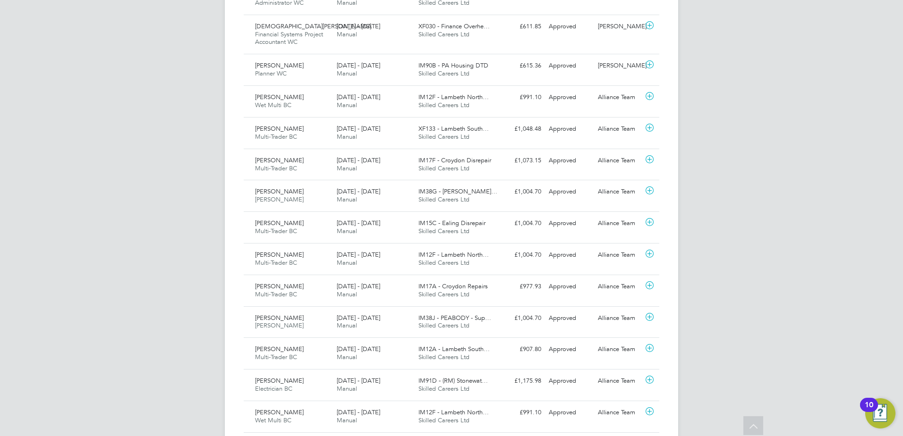
drag, startPoint x: 520, startPoint y: 300, endPoint x: 464, endPoint y: 10, distance: 295.3
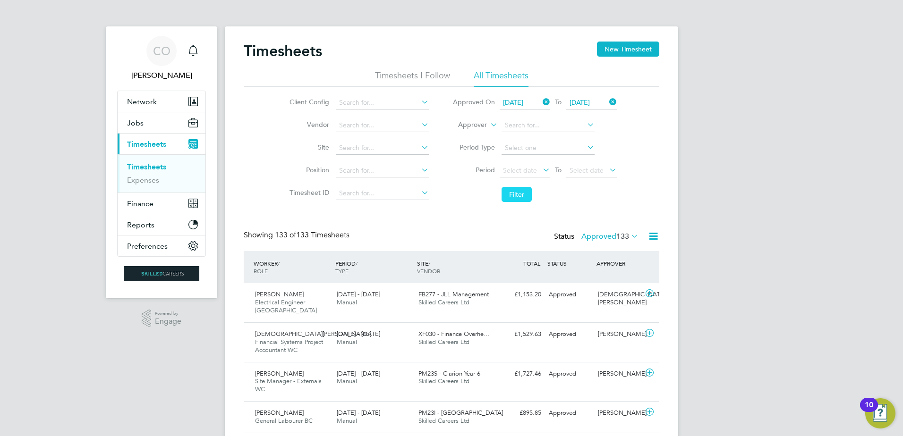
click at [518, 194] on button "Filter" at bounding box center [516, 194] width 30 height 15
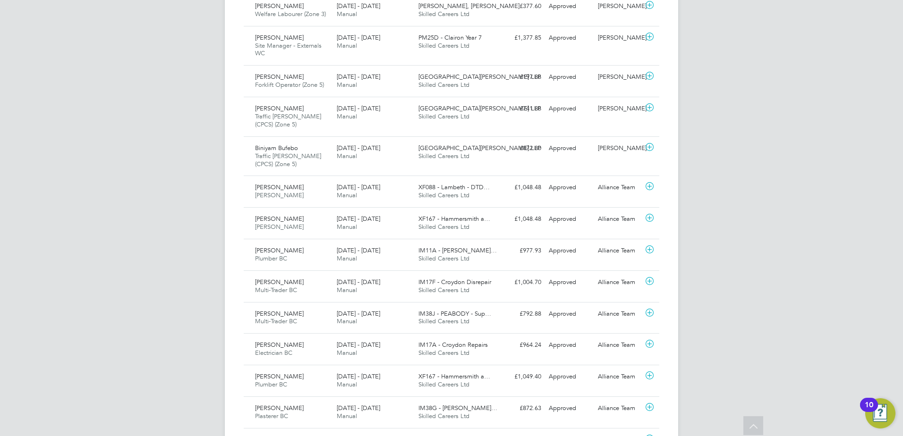
drag, startPoint x: 367, startPoint y: 348, endPoint x: 369, endPoint y: 291, distance: 56.7
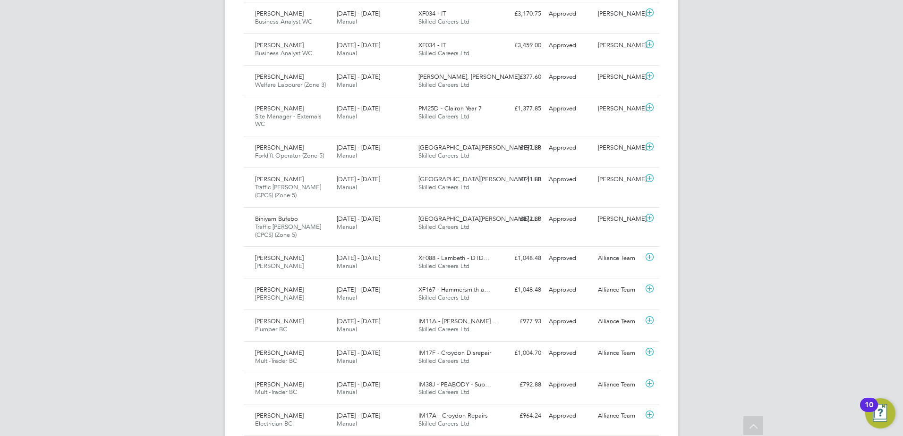
click at [165, 204] on div "CO Craig O'Donovan Notifications Applications: Network Businesses Sites Workers…" at bounding box center [451, 171] width 903 height 1363
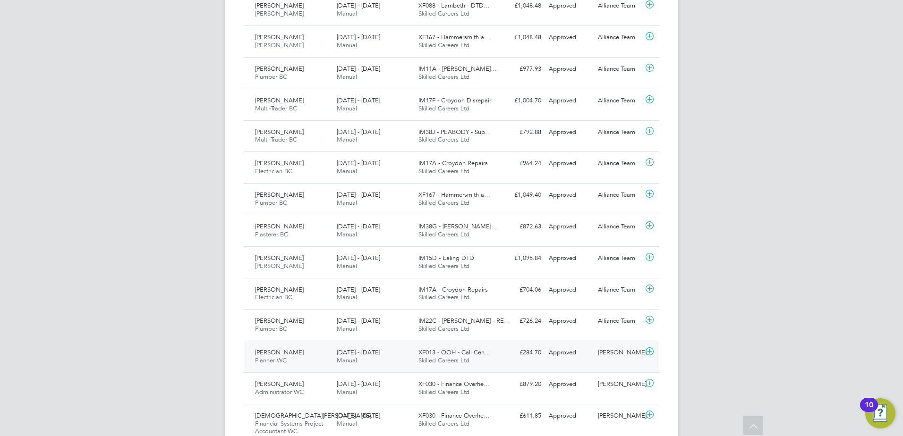
scroll to position [919, 0]
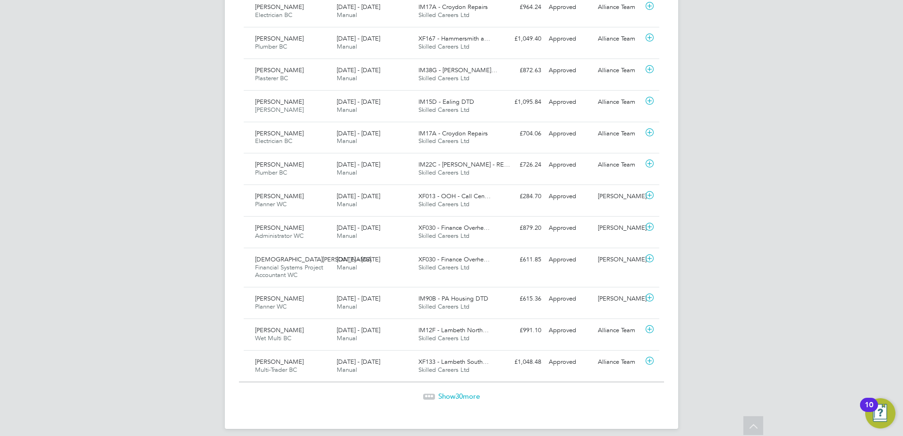
click at [446, 392] on span "Show 30 more" at bounding box center [459, 396] width 42 height 9
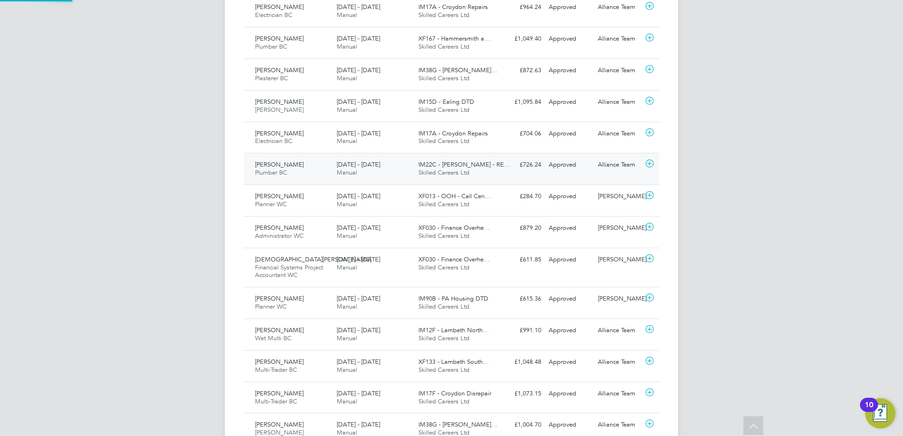
scroll to position [24, 82]
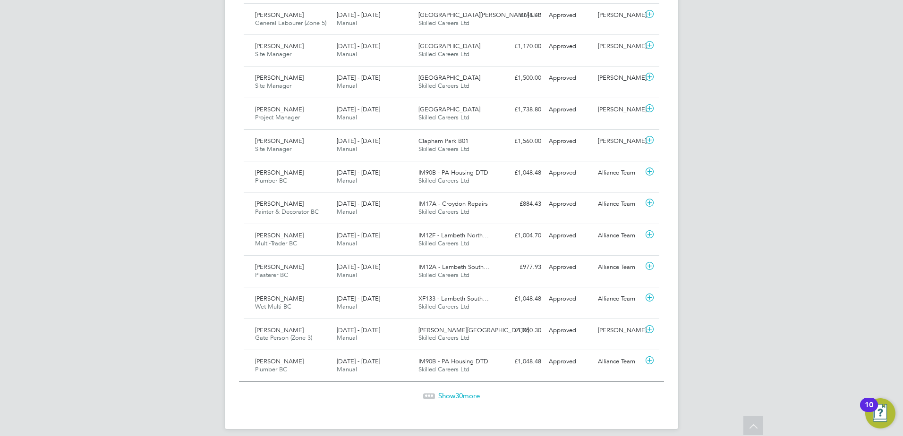
drag, startPoint x: 389, startPoint y: 209, endPoint x: 454, endPoint y: 404, distance: 205.5
click at [459, 391] on span "30" at bounding box center [459, 395] width 8 height 9
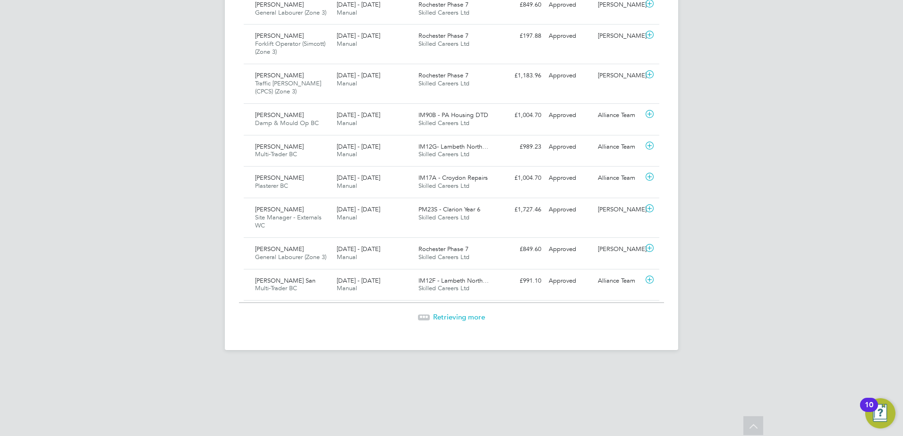
drag, startPoint x: 450, startPoint y: 119, endPoint x: 406, endPoint y: 458, distance: 341.4
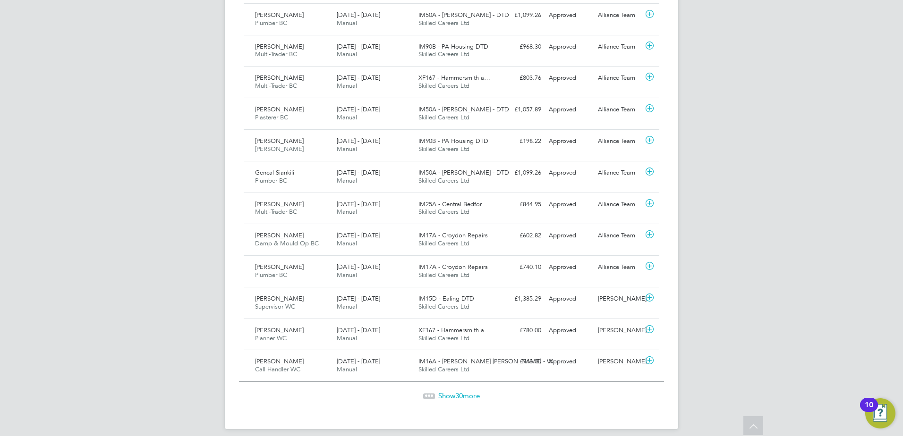
drag, startPoint x: 474, startPoint y: 75, endPoint x: 432, endPoint y: 460, distance: 388.1
click at [460, 380] on div "Show 30 more" at bounding box center [451, 389] width 425 height 23
click at [460, 391] on span "30" at bounding box center [459, 395] width 8 height 9
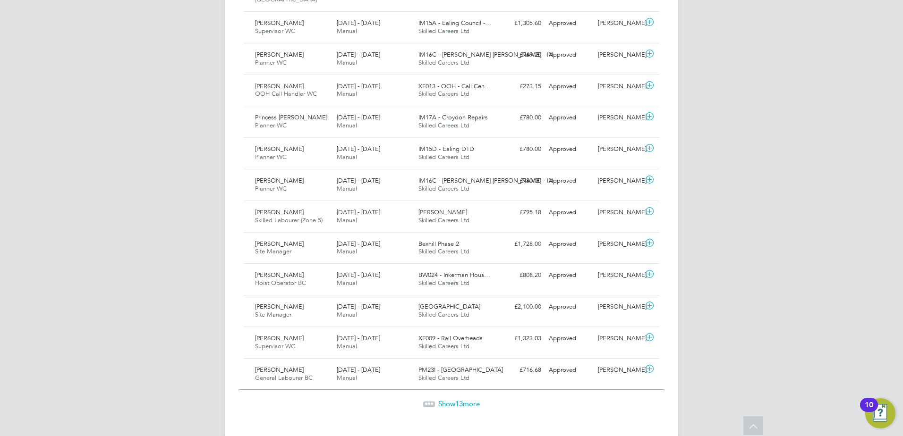
drag, startPoint x: 471, startPoint y: 47, endPoint x: 315, endPoint y: 382, distance: 369.5
click at [462, 399] on span "13" at bounding box center [459, 403] width 8 height 9
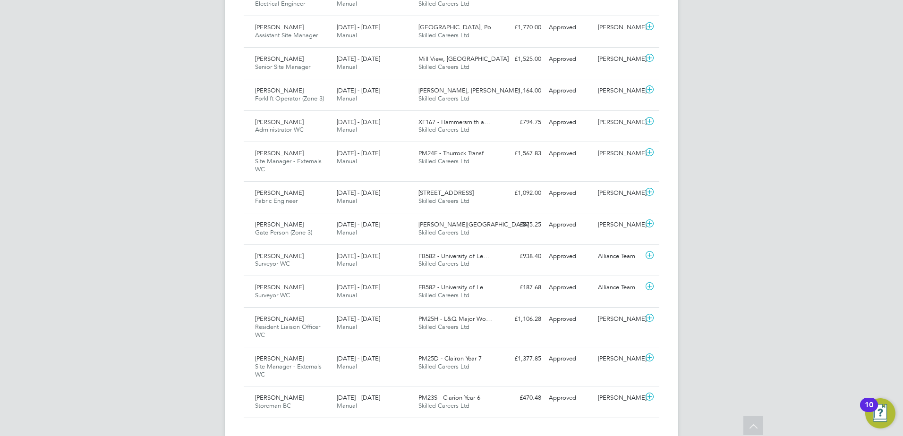
drag, startPoint x: 473, startPoint y: 93, endPoint x: 304, endPoint y: 441, distance: 386.5
click at [299, 391] on div "Jake Hanson Storeman BC 26 Jul - 1 Aug 2025" at bounding box center [292, 403] width 82 height 24
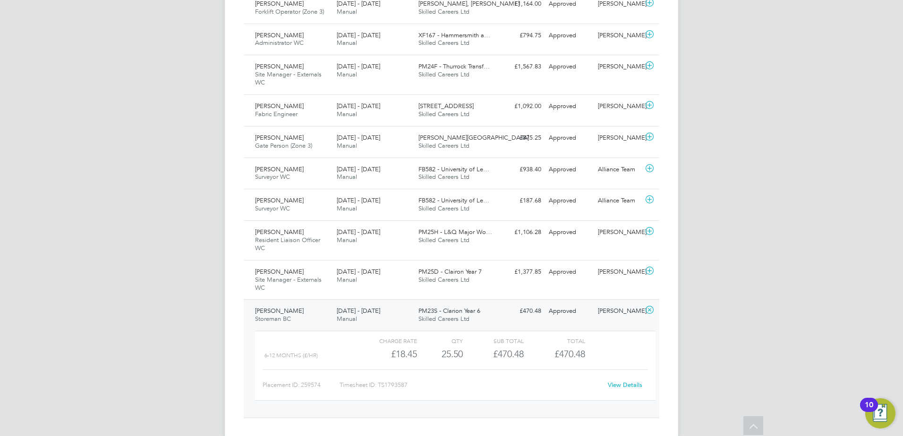
click at [616, 378] on div "View Details" at bounding box center [625, 385] width 46 height 15
click at [618, 381] on link "View Details" at bounding box center [625, 385] width 34 height 8
click at [271, 307] on span "[PERSON_NAME]" at bounding box center [279, 311] width 49 height 8
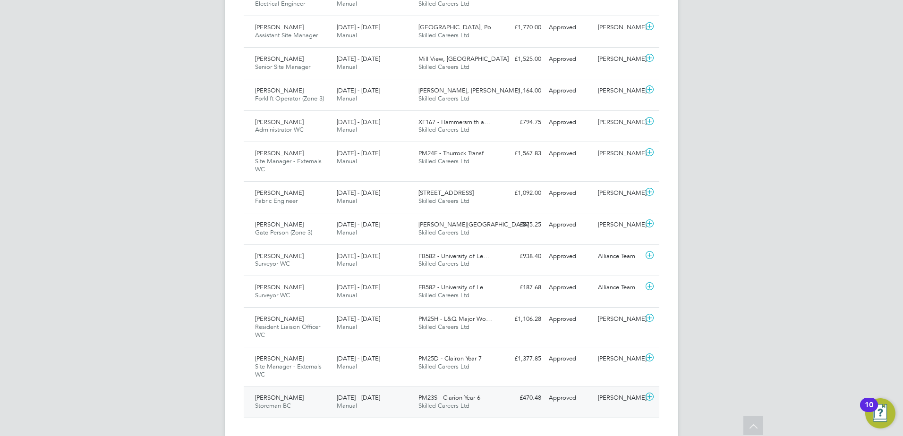
click at [648, 393] on icon at bounding box center [650, 397] width 12 height 8
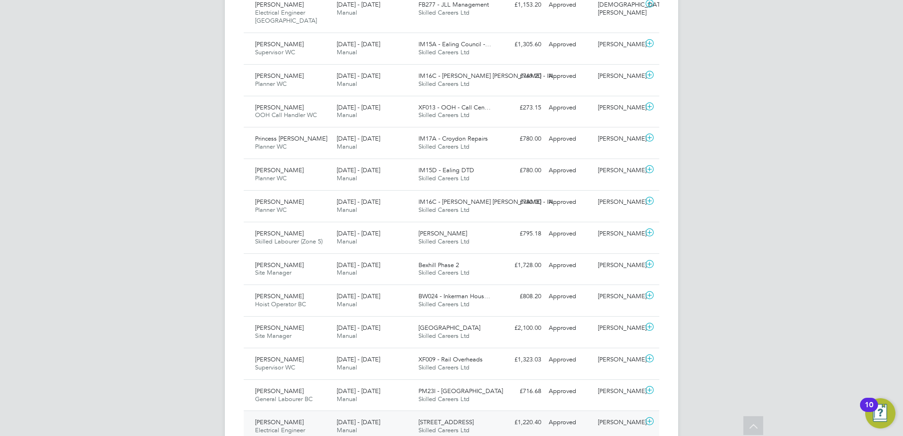
drag, startPoint x: 352, startPoint y: 237, endPoint x: 348, endPoint y: 170, distance: 66.7
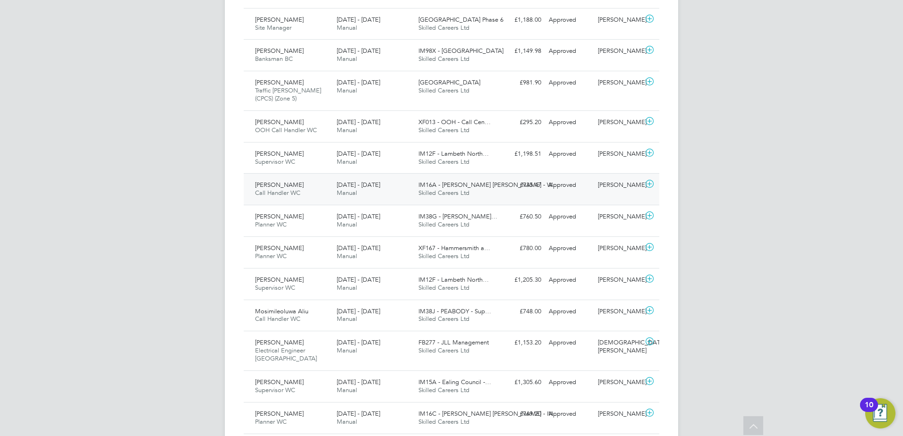
drag, startPoint x: 375, startPoint y: 225, endPoint x: 362, endPoint y: 154, distance: 72.5
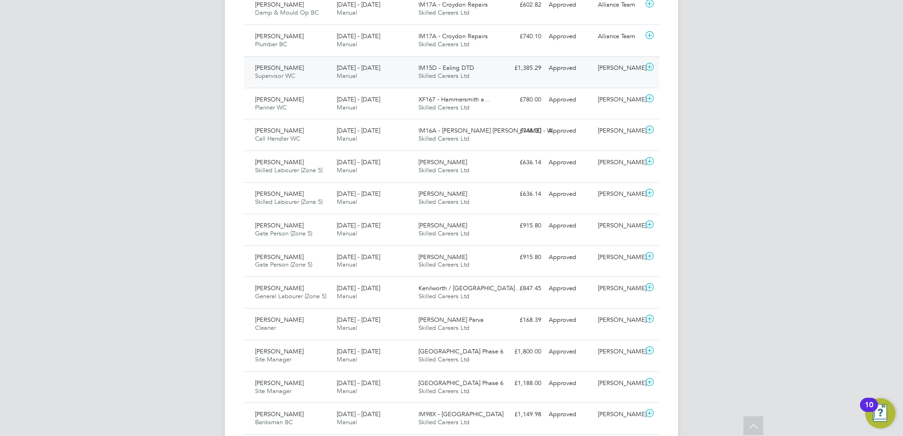
drag, startPoint x: 407, startPoint y: 265, endPoint x: 399, endPoint y: 136, distance: 129.7
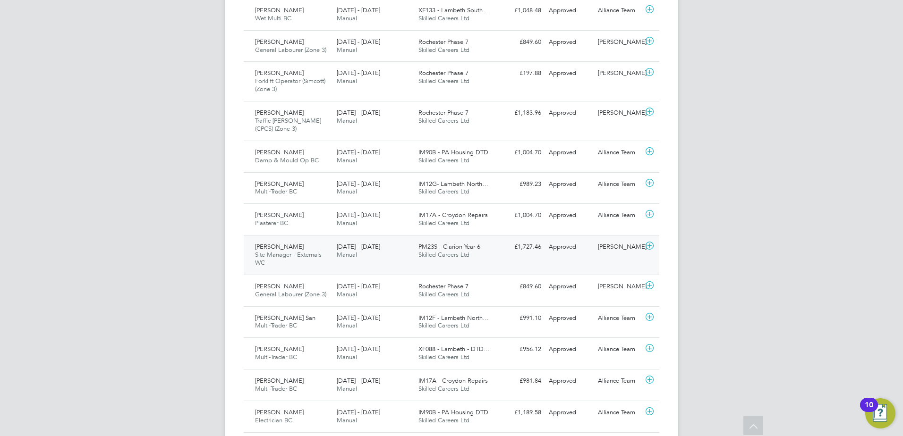
drag, startPoint x: 441, startPoint y: 303, endPoint x: 422, endPoint y: 121, distance: 182.3
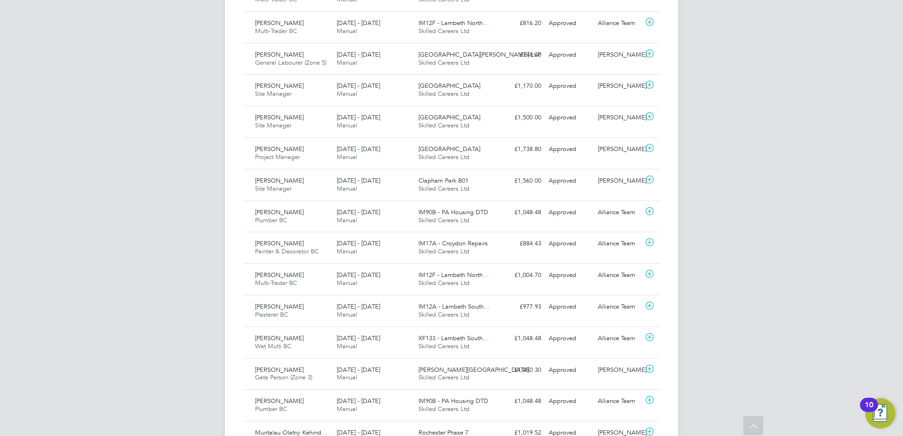
drag, startPoint x: 460, startPoint y: 199, endPoint x: 449, endPoint y: 110, distance: 90.0
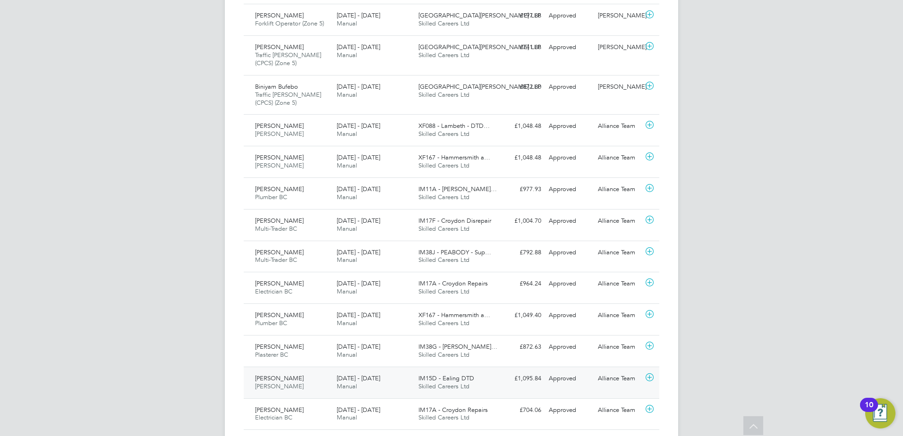
drag, startPoint x: 483, startPoint y: 211, endPoint x: 462, endPoint y: 58, distance: 153.9
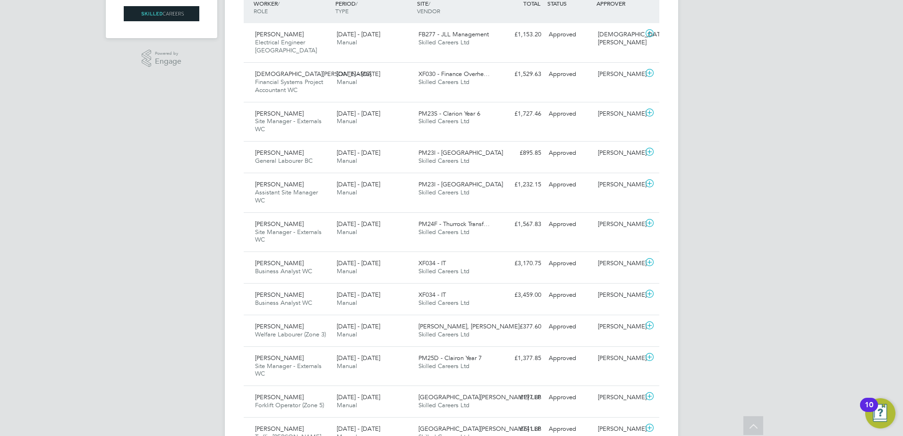
scroll to position [0, 0]
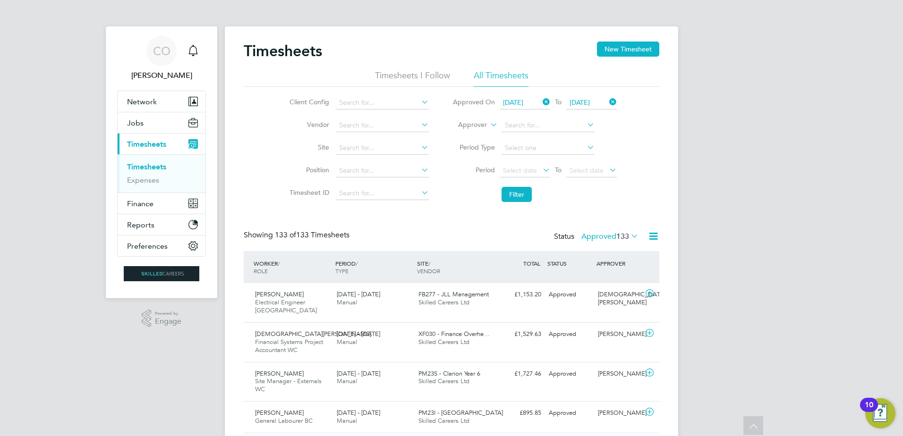
drag, startPoint x: 589, startPoint y: 295, endPoint x: 522, endPoint y: 133, distance: 175.7
click at [517, 197] on button "Filter" at bounding box center [516, 194] width 30 height 15
click at [629, 235] on icon at bounding box center [629, 235] width 0 height 13
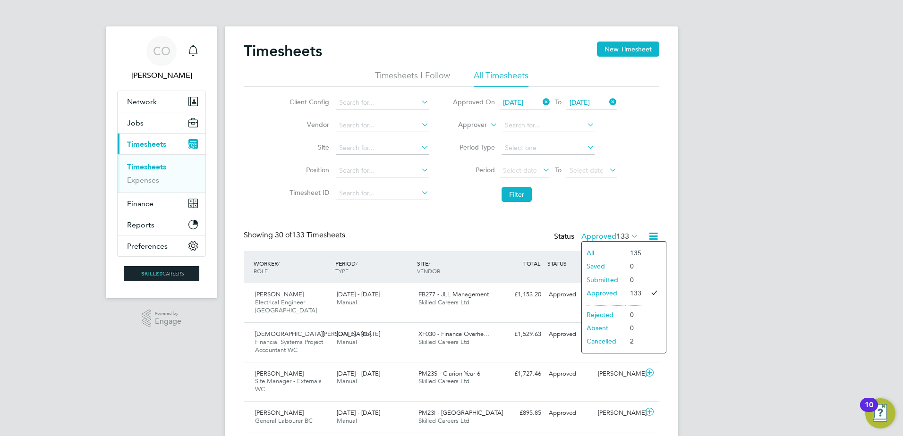
click at [611, 340] on li "Cancelled" at bounding box center [603, 341] width 43 height 13
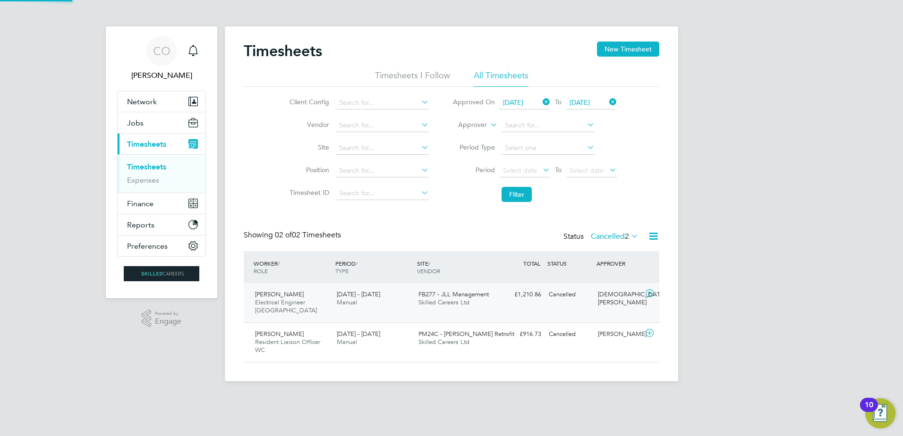
scroll to position [24, 82]
click at [617, 234] on label "Cancelled 2" at bounding box center [615, 236] width 48 height 9
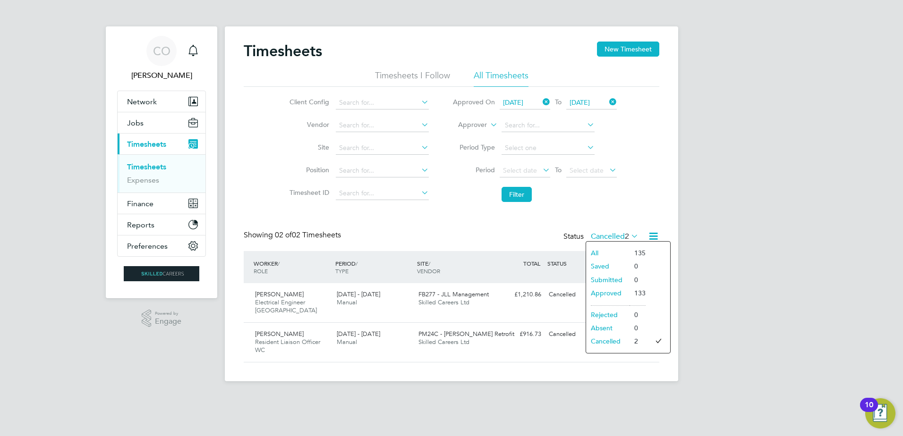
click at [608, 252] on li "All" at bounding box center [607, 252] width 43 height 13
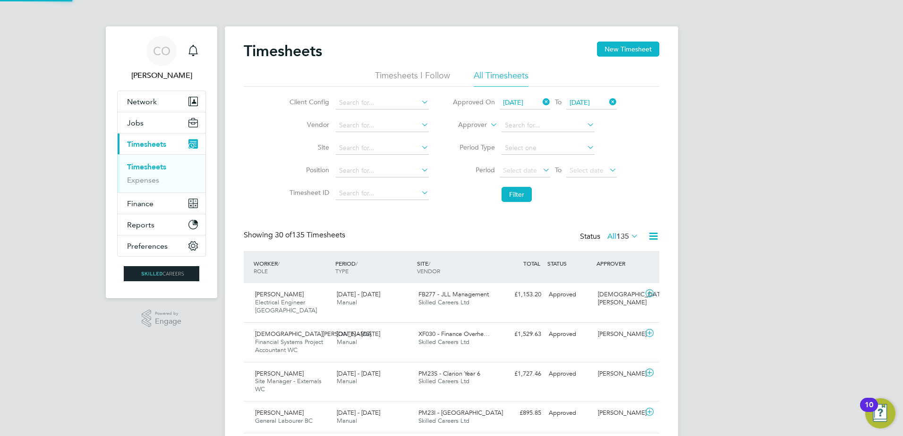
scroll to position [32, 82]
click at [537, 97] on span "11 Aug 2025" at bounding box center [525, 103] width 51 height 13
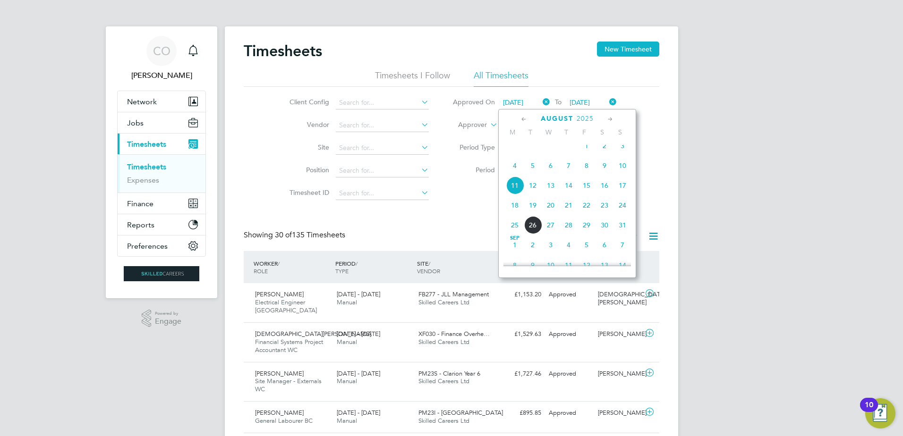
click at [541, 102] on icon at bounding box center [541, 101] width 0 height 13
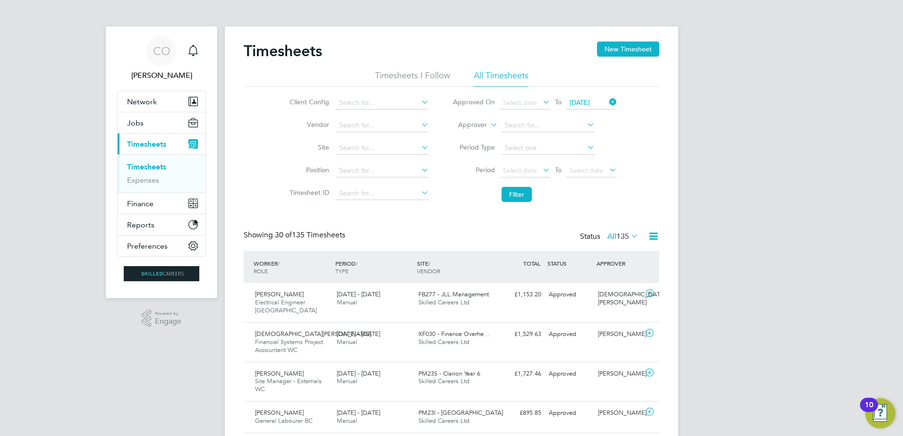
click at [607, 102] on icon at bounding box center [607, 101] width 0 height 13
click at [541, 98] on icon at bounding box center [541, 101] width 0 height 13
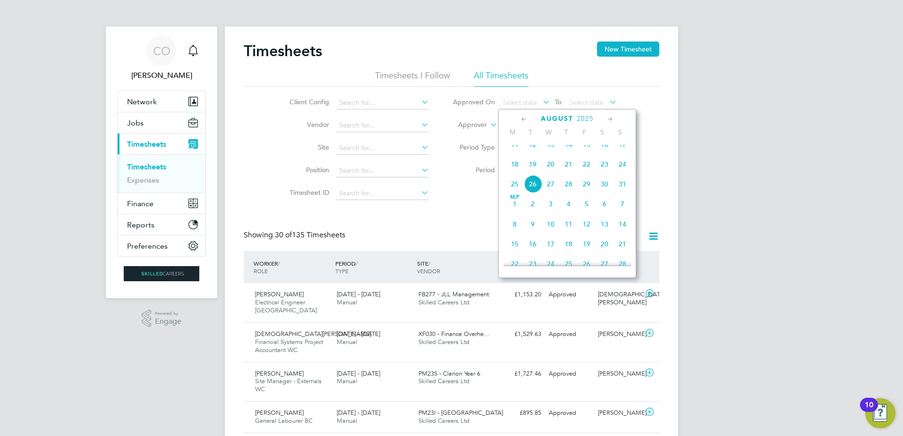
click at [516, 170] on span "18" at bounding box center [515, 164] width 18 height 18
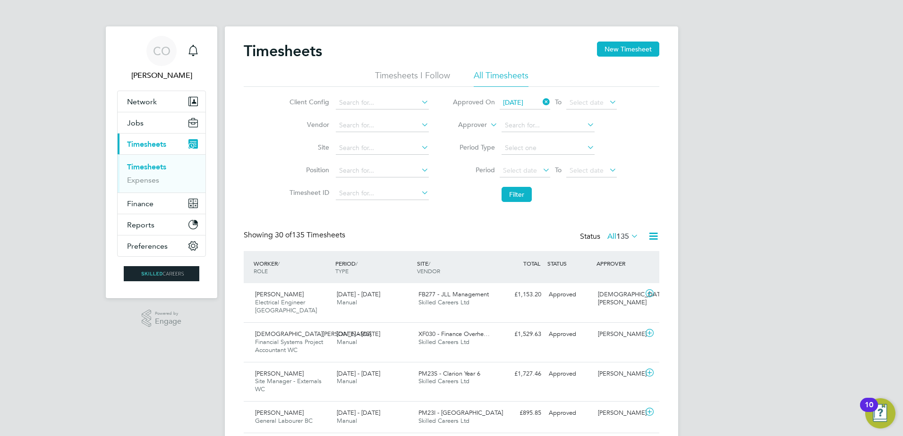
click at [607, 102] on icon at bounding box center [607, 101] width 0 height 13
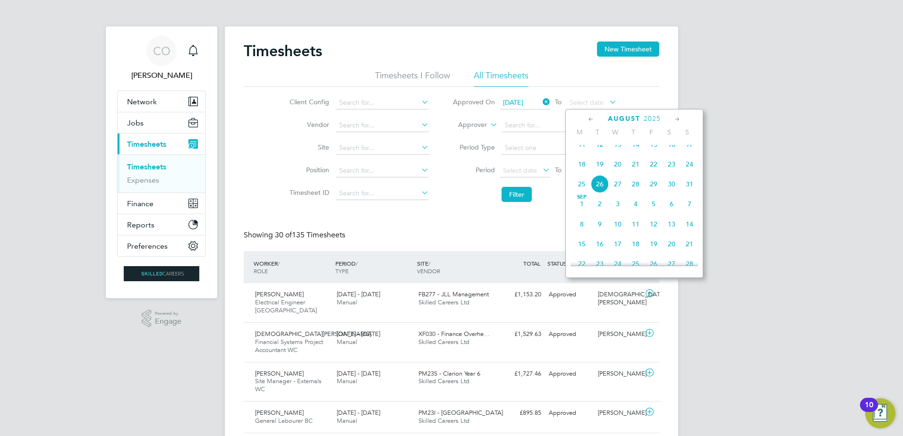
click at [690, 193] on span "31" at bounding box center [689, 184] width 18 height 18
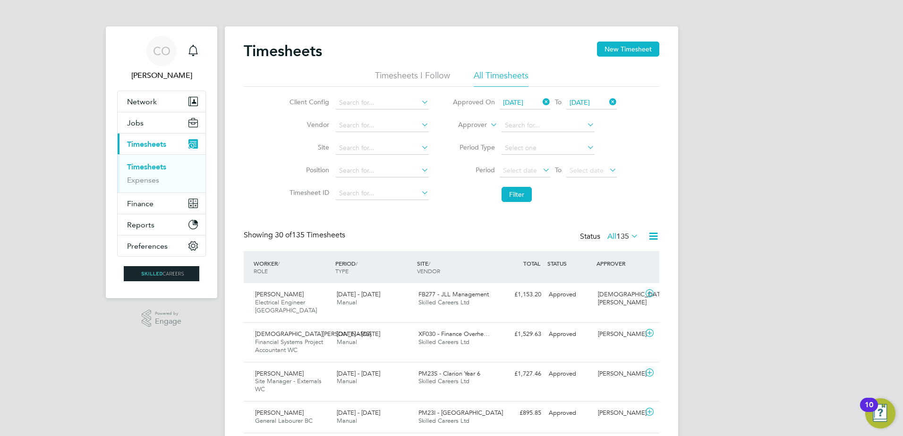
click at [607, 100] on icon at bounding box center [607, 101] width 0 height 13
click at [600, 100] on span "Select date" at bounding box center [586, 102] width 34 height 8
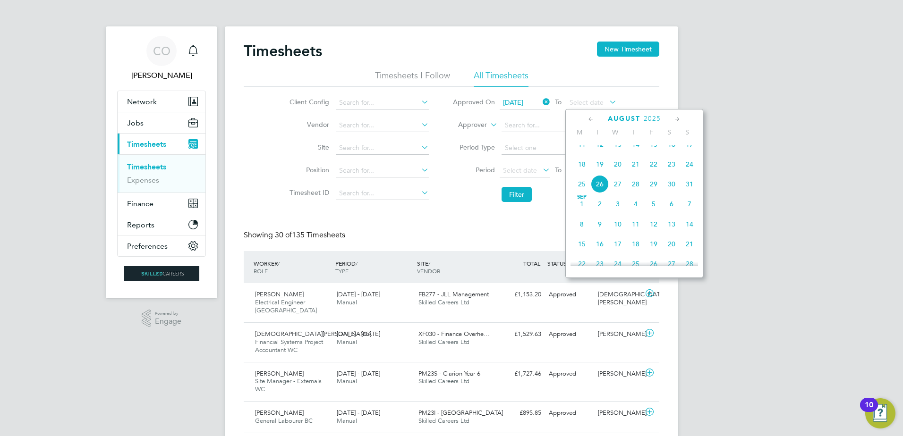
click at [691, 172] on span "24" at bounding box center [689, 164] width 18 height 18
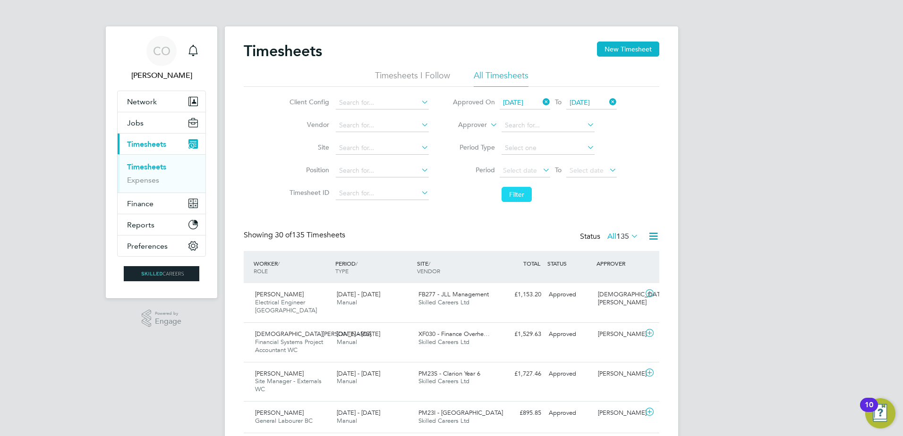
click at [524, 193] on button "Filter" at bounding box center [516, 194] width 30 height 15
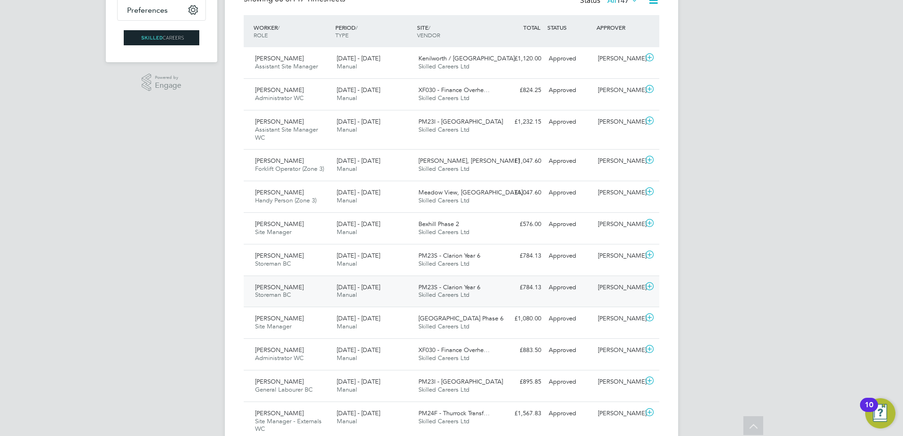
click at [379, 291] on span "[DATE] - [DATE]" at bounding box center [358, 287] width 43 height 8
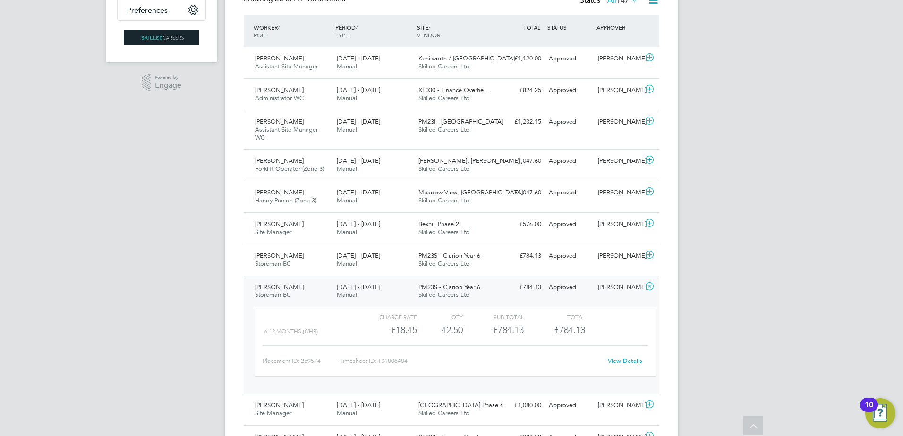
click at [629, 361] on link "View Details" at bounding box center [625, 361] width 34 height 8
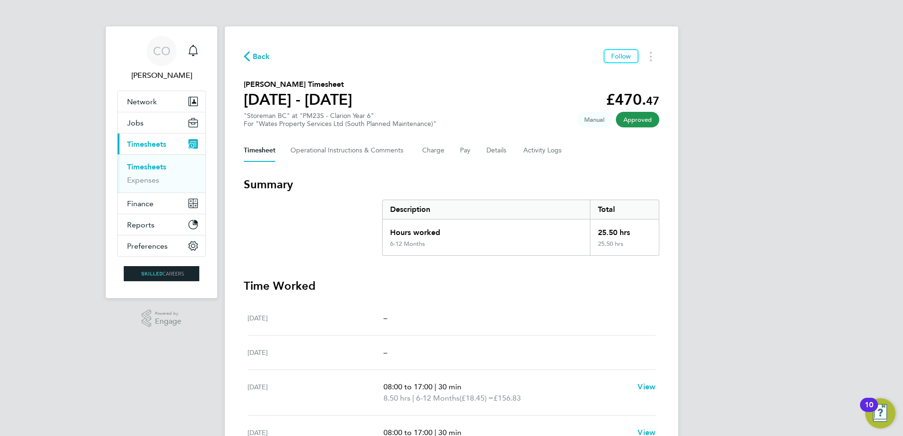
click at [333, 98] on h1 "[DATE] - [DATE]" at bounding box center [298, 99] width 109 height 19
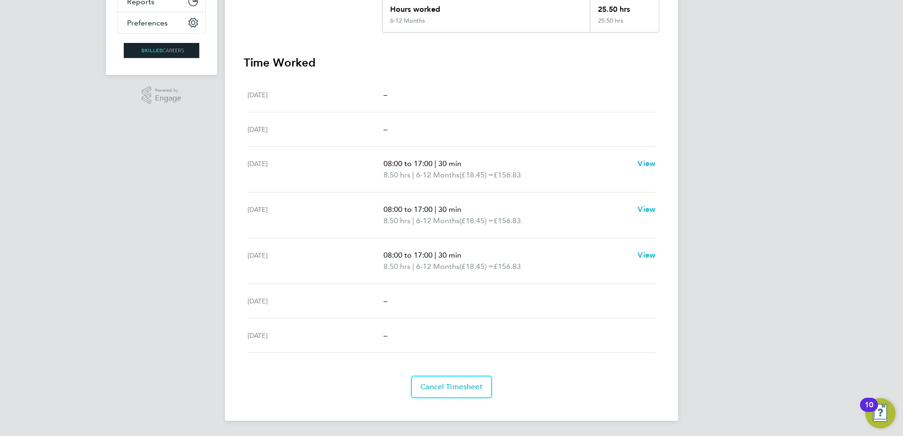
scroll to position [123, 0]
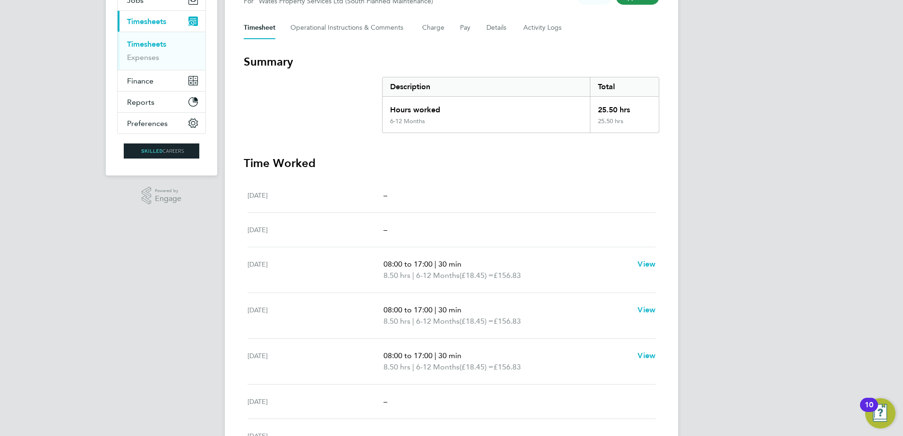
drag, startPoint x: 739, startPoint y: 344, endPoint x: 625, endPoint y: 170, distance: 207.9
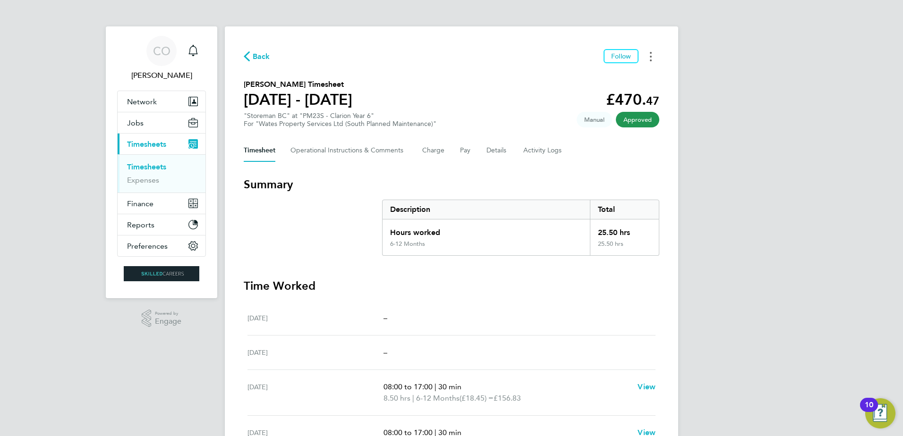
click at [654, 59] on button "Timesheets Menu" at bounding box center [650, 56] width 17 height 15
click at [764, 83] on div "CO [PERSON_NAME] Notifications Applications: Network Businesses Sites Workers C…" at bounding box center [451, 330] width 903 height 660
click at [461, 156] on button "Pay" at bounding box center [465, 150] width 11 height 23
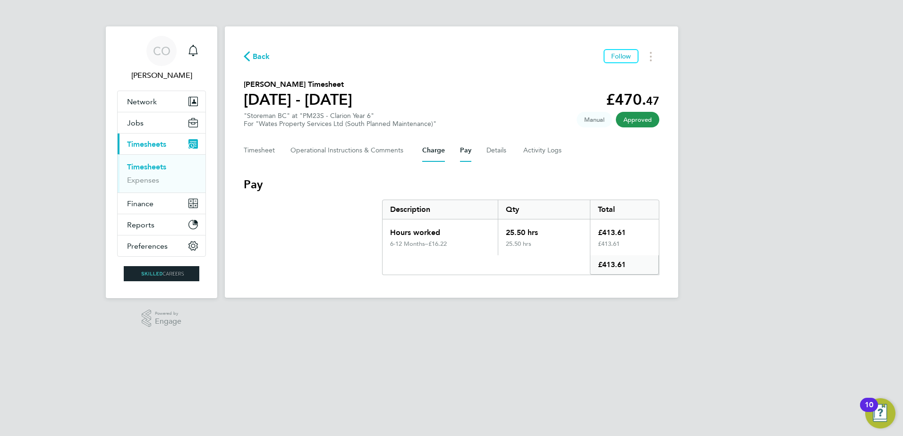
click at [433, 153] on button "Charge" at bounding box center [433, 150] width 23 height 23
click at [465, 153] on button "Pay" at bounding box center [465, 150] width 11 height 23
click at [436, 150] on button "Charge" at bounding box center [433, 150] width 23 height 23
click at [469, 146] on button "Pay" at bounding box center [465, 150] width 11 height 23
click at [435, 147] on button "Charge" at bounding box center [433, 150] width 23 height 23
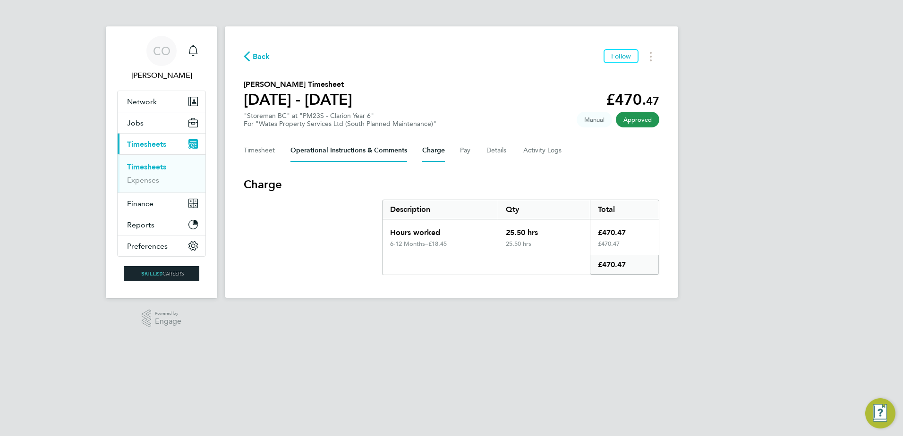
click at [387, 153] on Comments-tab "Operational Instructions & Comments" at bounding box center [348, 150] width 117 height 23
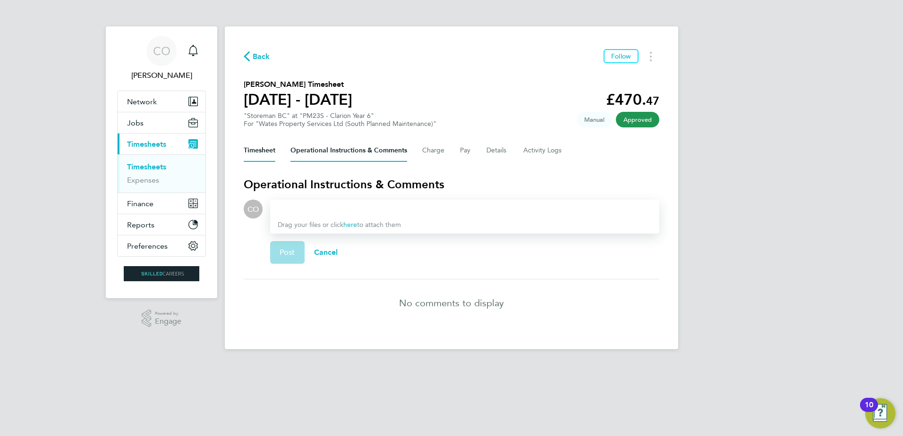
click at [259, 158] on button "Timesheet" at bounding box center [260, 150] width 32 height 23
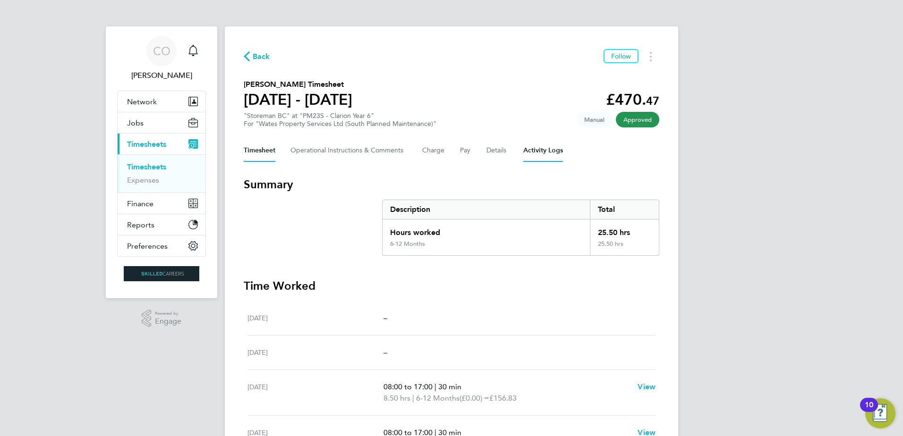
click at [533, 144] on Logs-tab "Activity Logs" at bounding box center [543, 150] width 40 height 23
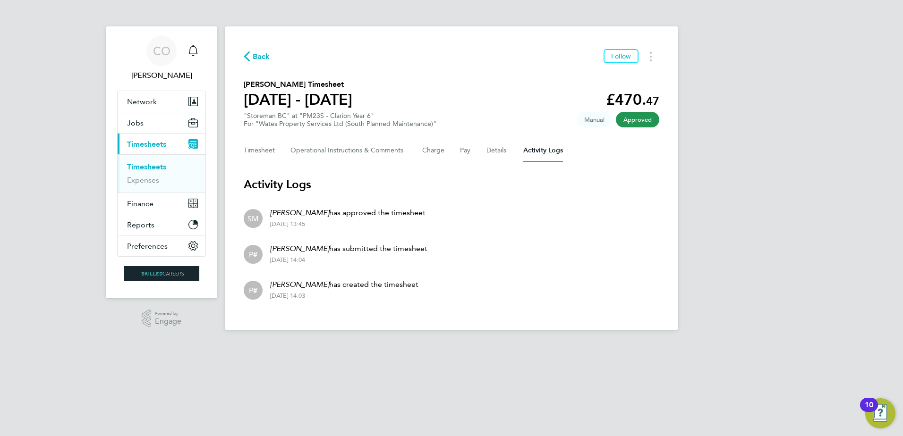
click at [266, 54] on span "Back" at bounding box center [261, 56] width 17 height 11
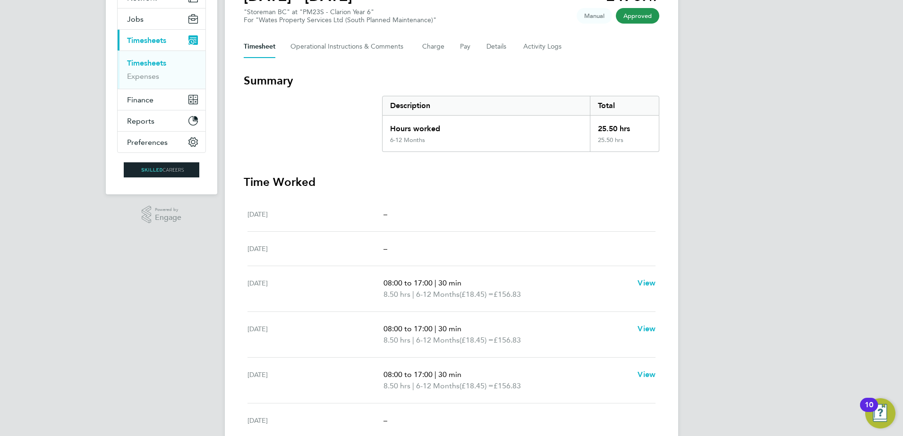
scroll to position [223, 0]
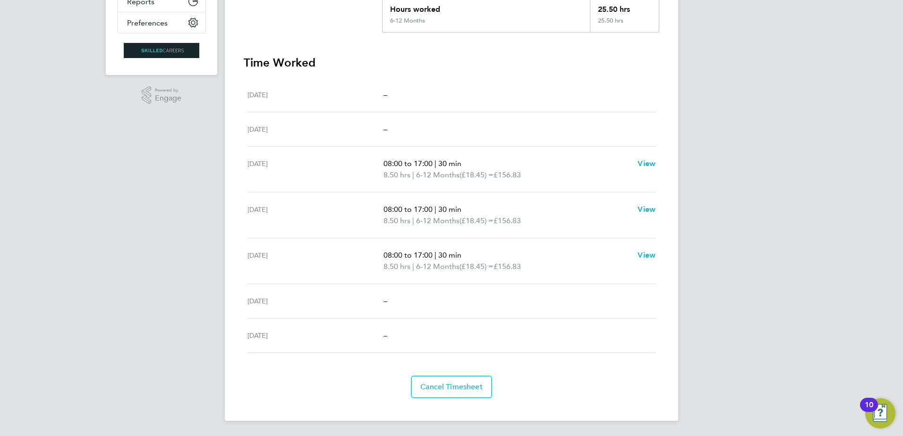
drag, startPoint x: 211, startPoint y: 352, endPoint x: 284, endPoint y: 43, distance: 317.4
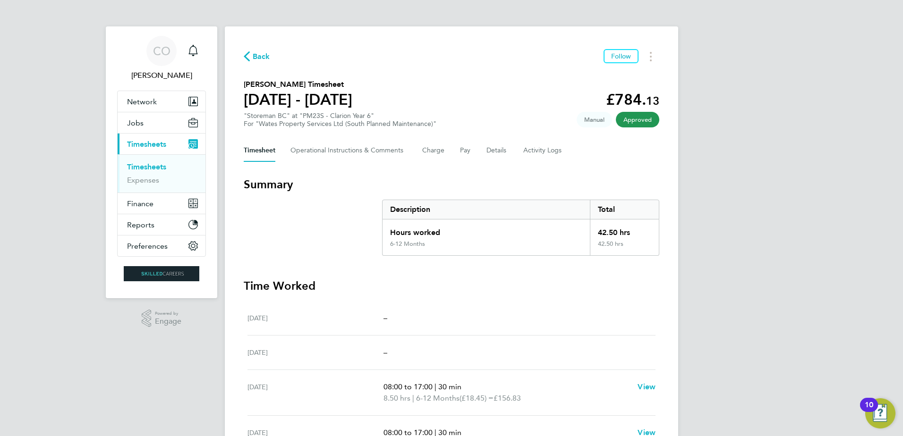
click at [721, 264] on div "CO Craig O'Donovan Notifications Applications: Network Businesses Sites Workers…" at bounding box center [451, 341] width 903 height 682
click at [651, 60] on circle "Timesheets Menu" at bounding box center [651, 60] width 2 height 2
drag, startPoint x: 696, startPoint y: 135, endPoint x: 685, endPoint y: 146, distance: 15.4
click at [692, 139] on div "CO Craig O'Donovan Notifications Applications: Network Businesses Sites Workers…" at bounding box center [451, 341] width 903 height 682
click at [649, 51] on button "Timesheets Menu" at bounding box center [650, 56] width 17 height 15
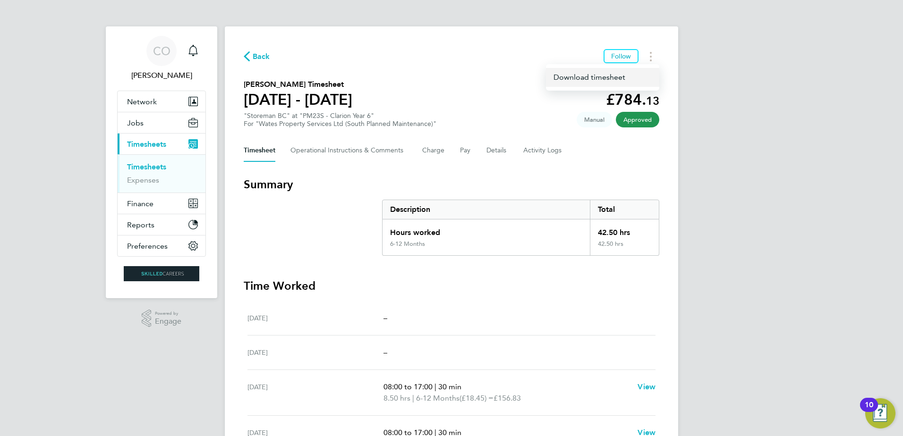
click at [603, 78] on link "Download timesheet" at bounding box center [602, 77] width 113 height 19
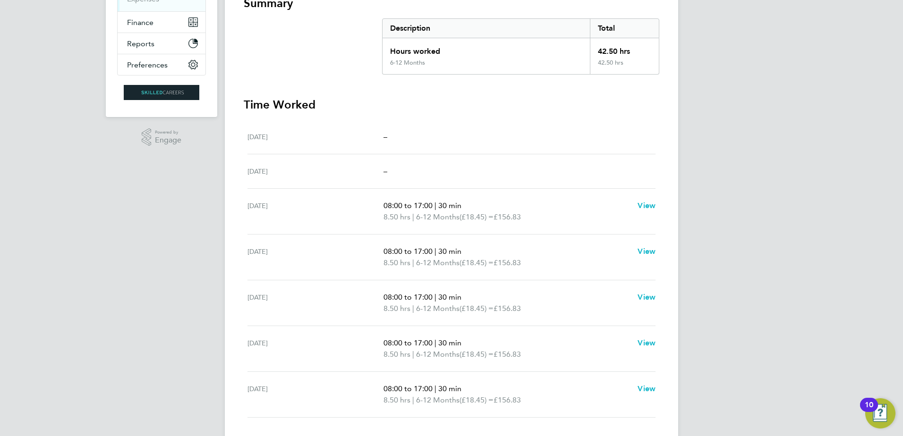
scroll to position [236, 0]
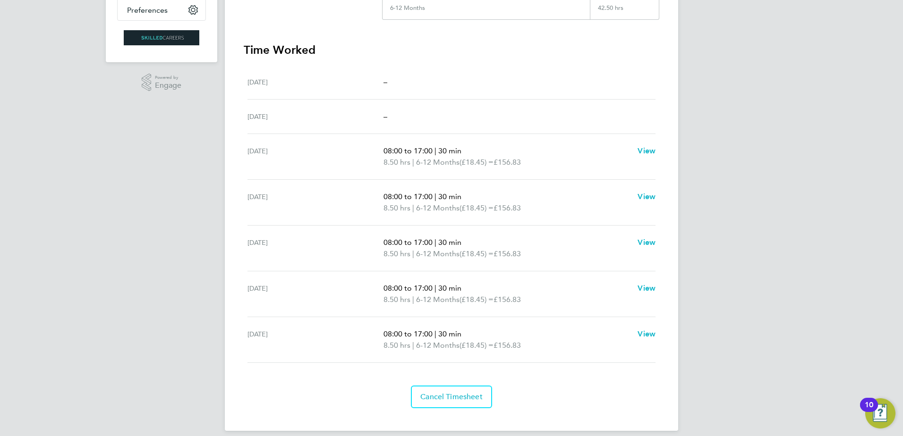
drag, startPoint x: 707, startPoint y: 335, endPoint x: 688, endPoint y: 5, distance: 331.1
